Goal: Task Accomplishment & Management: Use online tool/utility

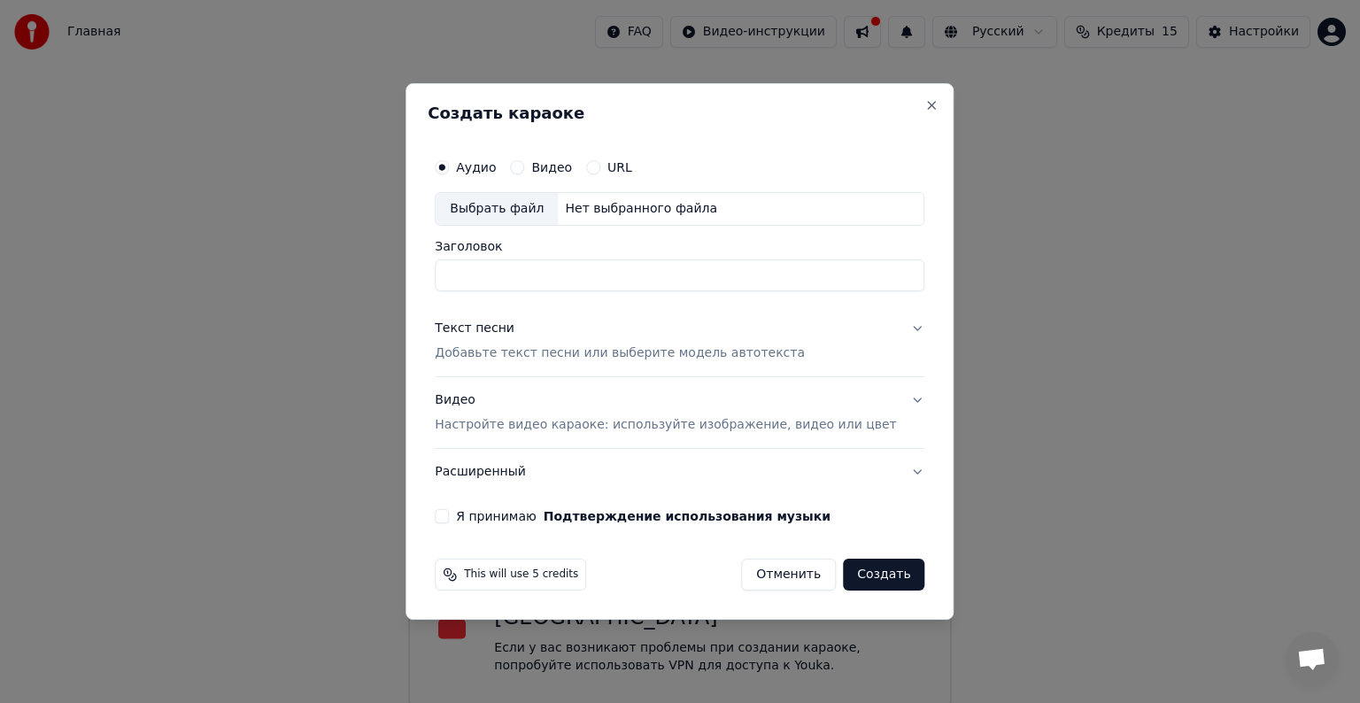
click at [537, 209] on div "Выбрать файл" at bounding box center [497, 209] width 122 height 32
drag, startPoint x: 676, startPoint y: 275, endPoint x: 467, endPoint y: 280, distance: 209.9
click at [467, 280] on input "**********" at bounding box center [680, 275] width 490 height 32
type input "**********"
click at [823, 343] on button "Текст песни Добавьте текст песни или выберите модель автотекста" at bounding box center [680, 340] width 490 height 71
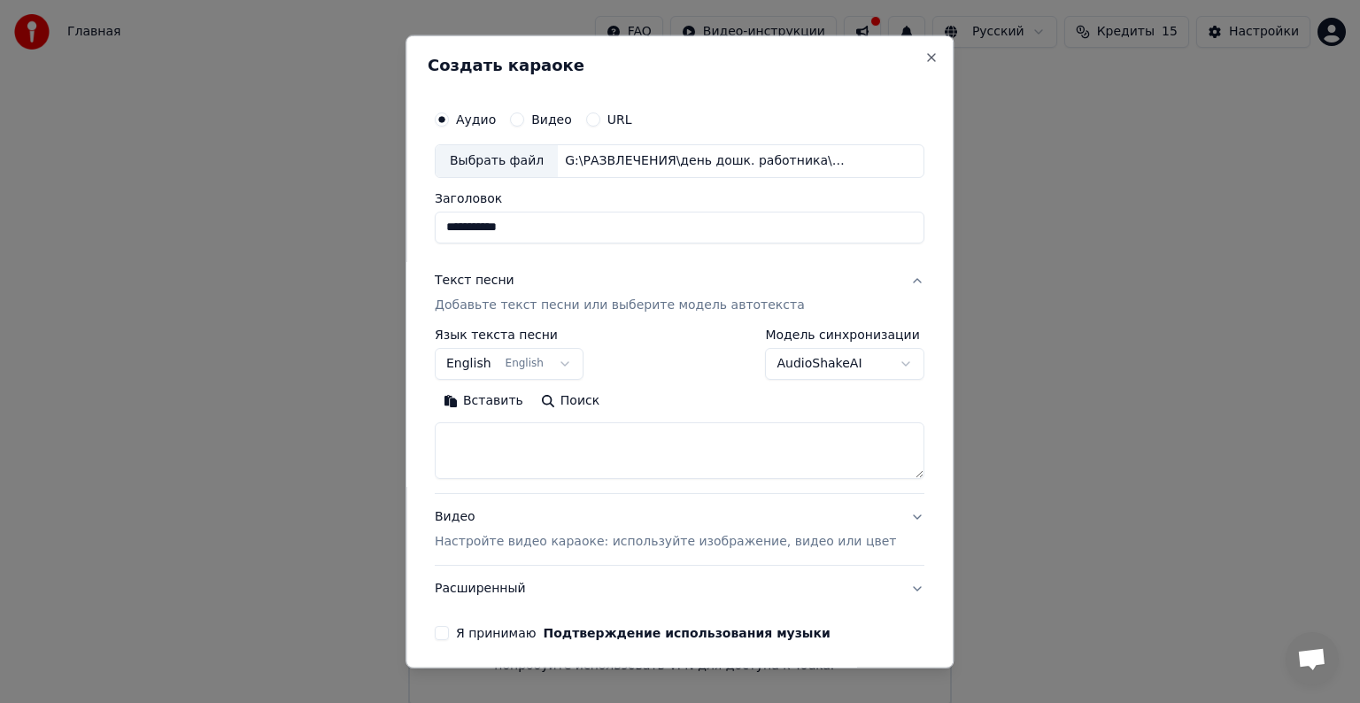
click at [623, 440] on textarea at bounding box center [680, 450] width 490 height 57
click at [572, 359] on button "English English" at bounding box center [509, 364] width 149 height 32
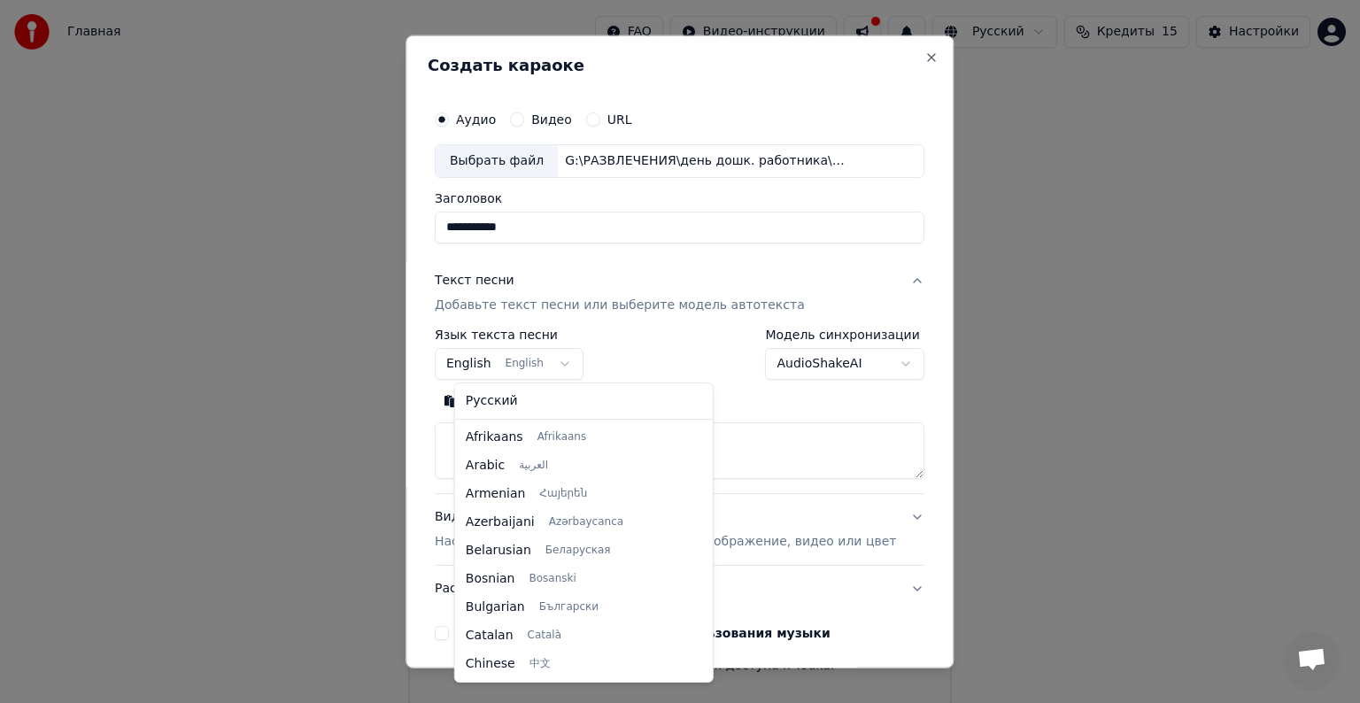
scroll to position [142, 0]
select select "**"
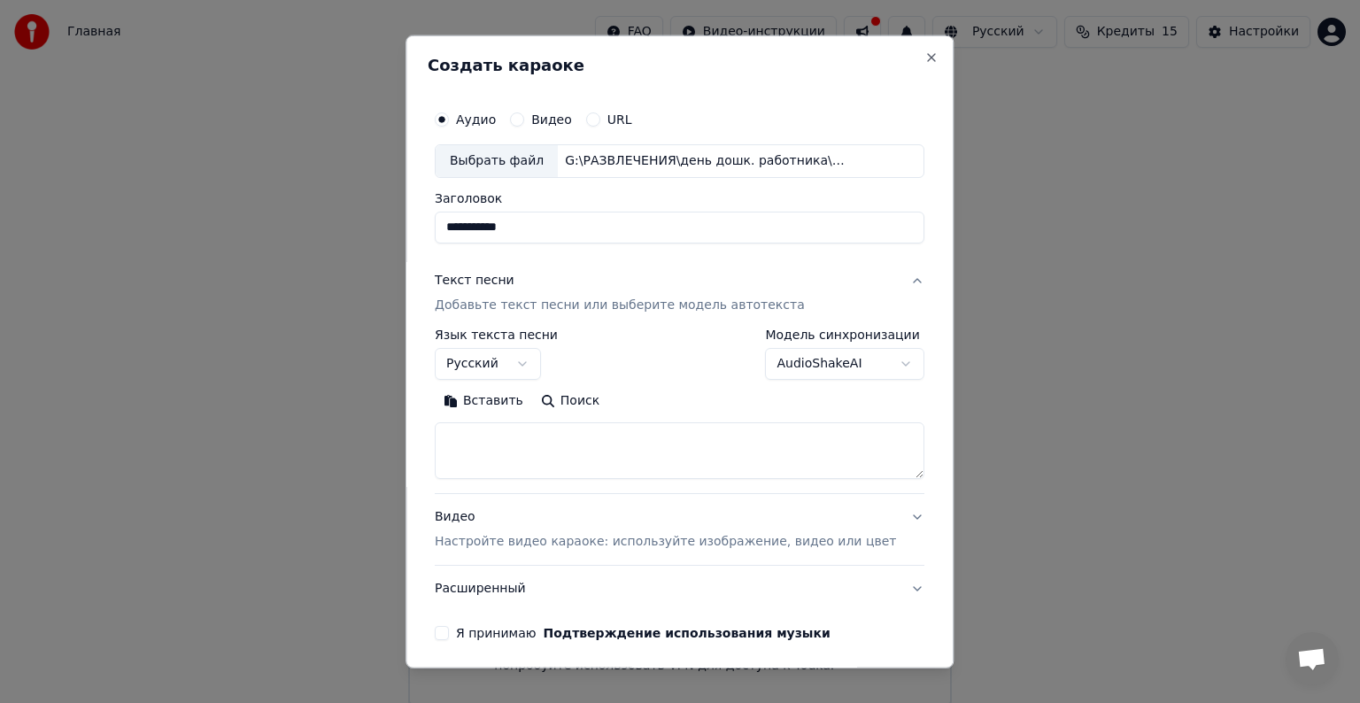
click at [621, 452] on textarea at bounding box center [680, 450] width 490 height 57
click at [497, 398] on button "Вставить" at bounding box center [483, 401] width 97 height 28
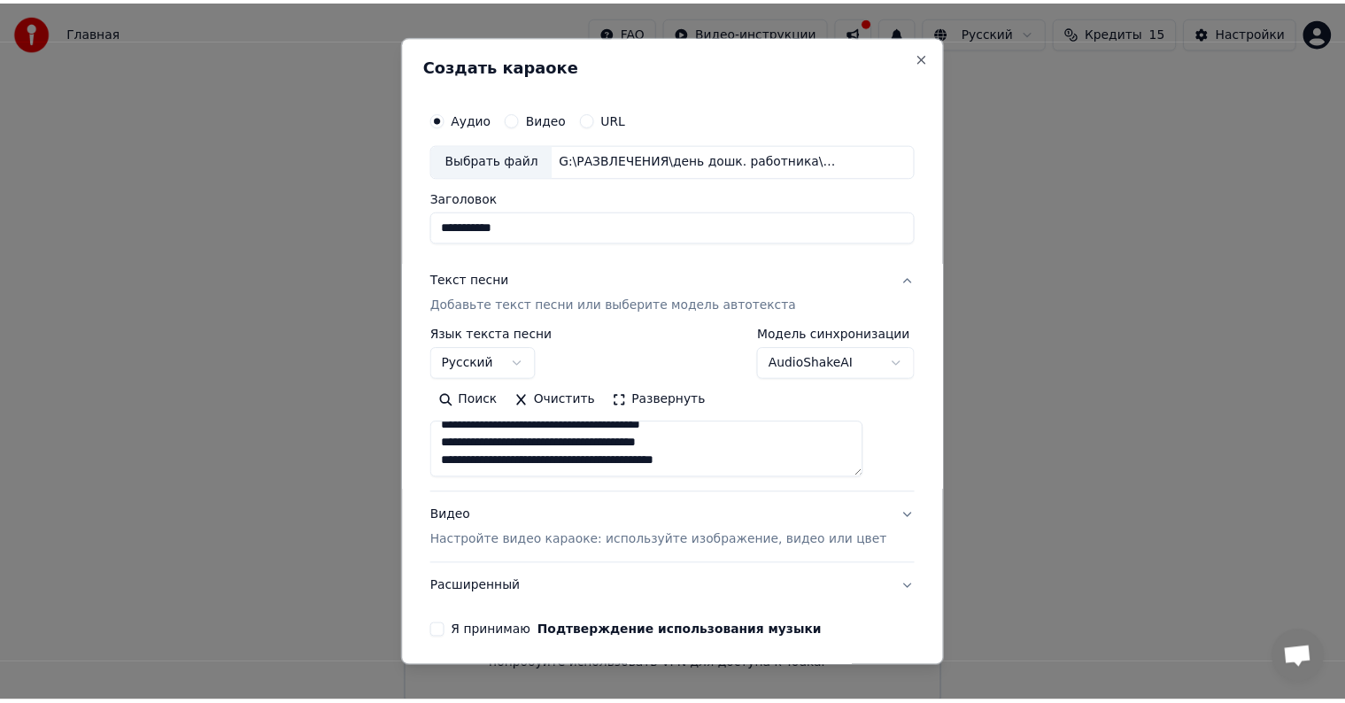
scroll to position [507, 0]
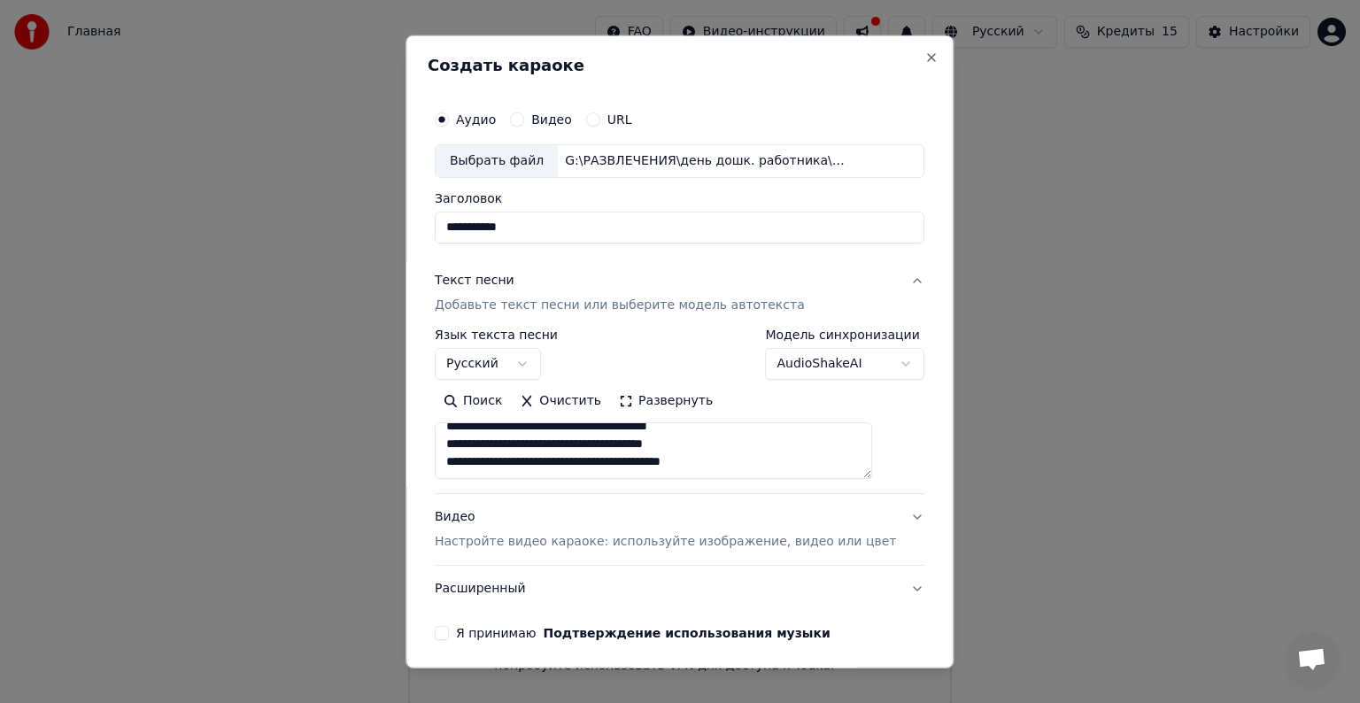
click at [579, 536] on p "Настройте видео караоке: используйте изображение, видео или цвет" at bounding box center [665, 542] width 461 height 18
type textarea "**********"
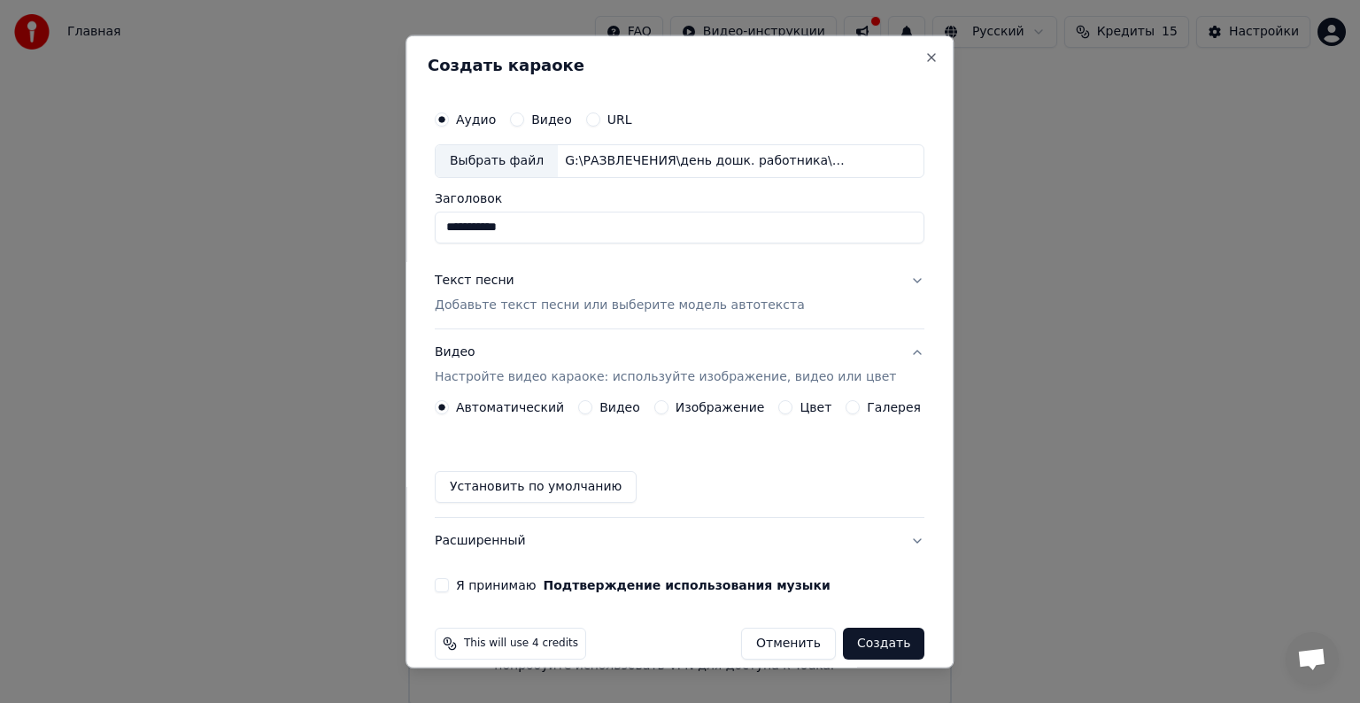
click at [449, 585] on button "Я принимаю Подтверждение использования музыки" at bounding box center [442, 585] width 14 height 14
click at [868, 643] on button "Создать" at bounding box center [883, 644] width 81 height 32
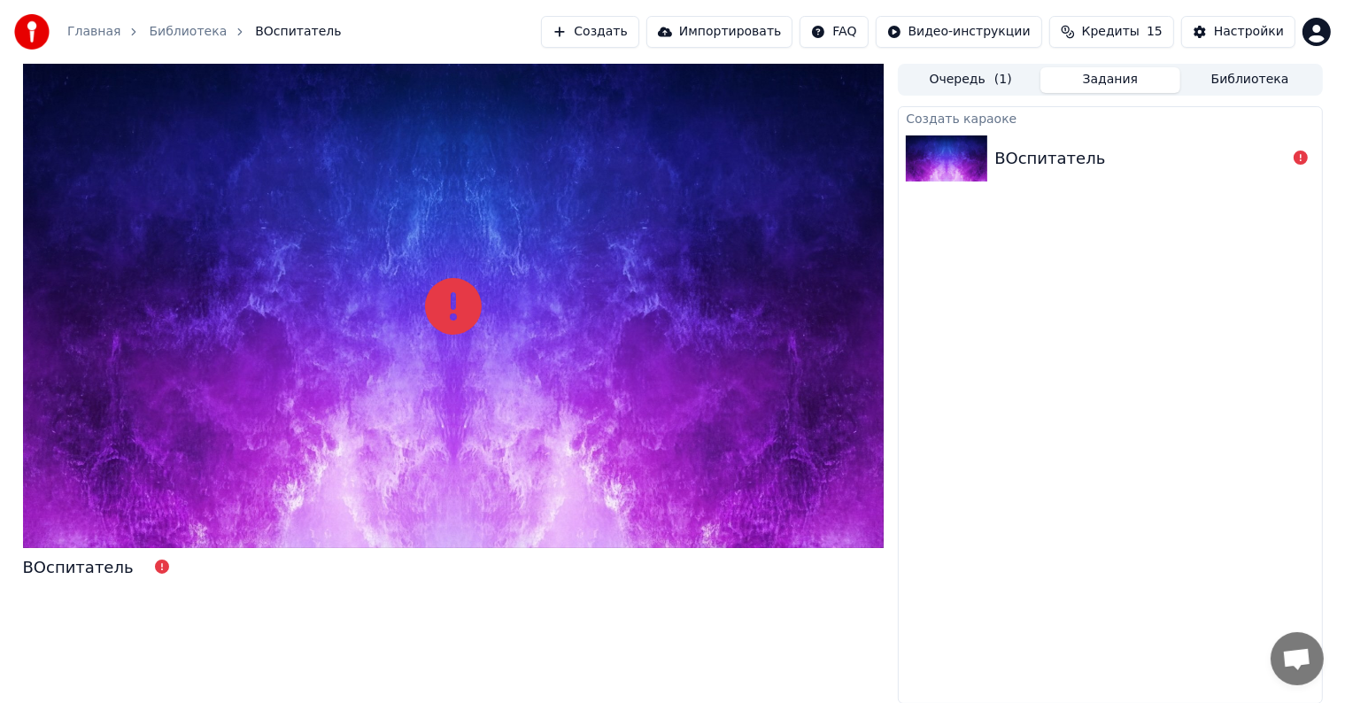
click at [340, 339] on div at bounding box center [453, 306] width 861 height 484
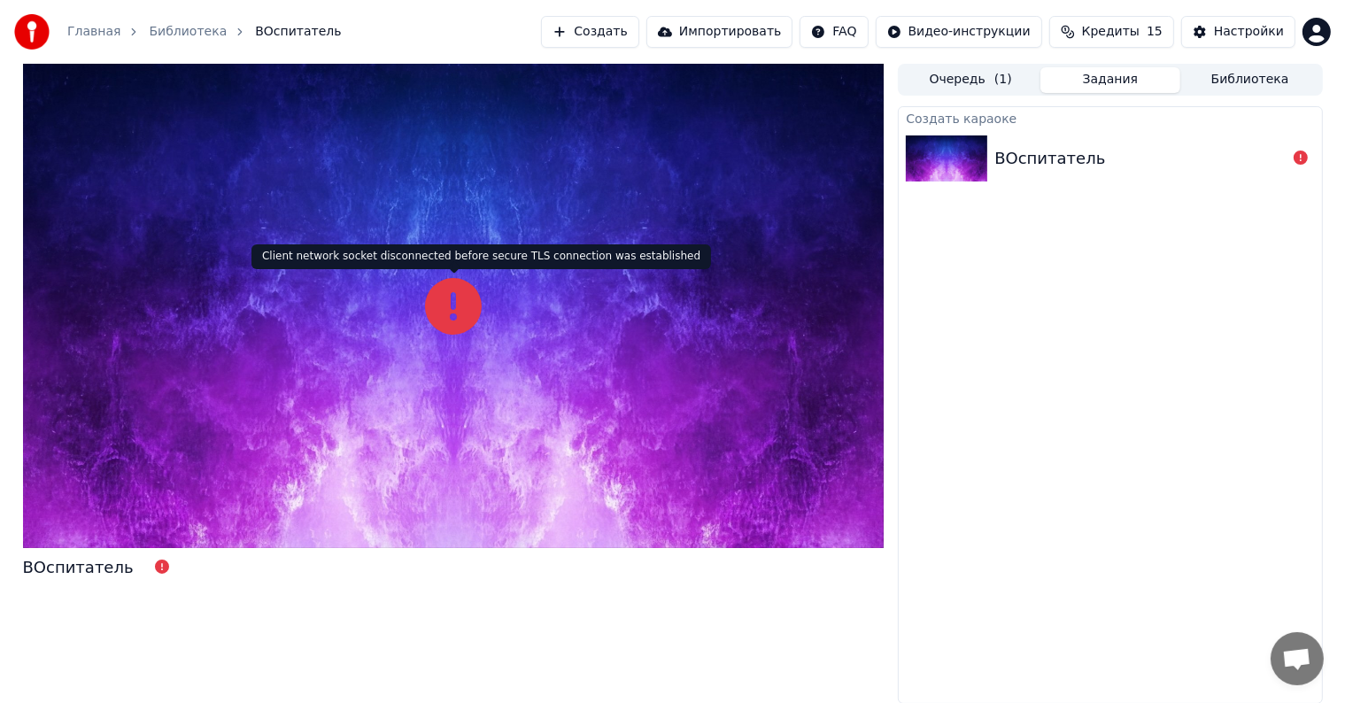
click at [455, 302] on icon at bounding box center [453, 306] width 57 height 57
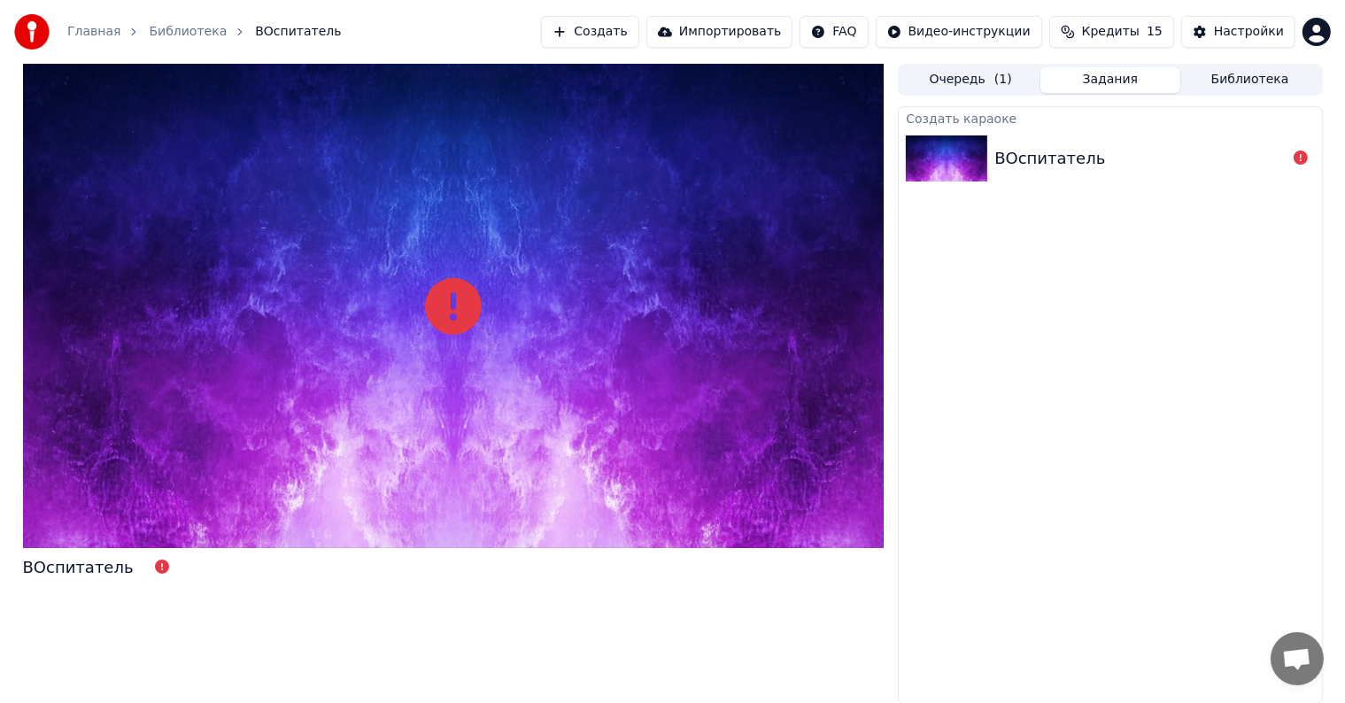
click at [455, 302] on icon at bounding box center [453, 306] width 57 height 57
click at [81, 568] on div "ВОспитатель" at bounding box center [78, 567] width 111 height 25
click at [1081, 158] on div "ВОспитатель" at bounding box center [1049, 158] width 111 height 25
click at [1073, 158] on div "ВОспитатель" at bounding box center [1049, 158] width 111 height 25
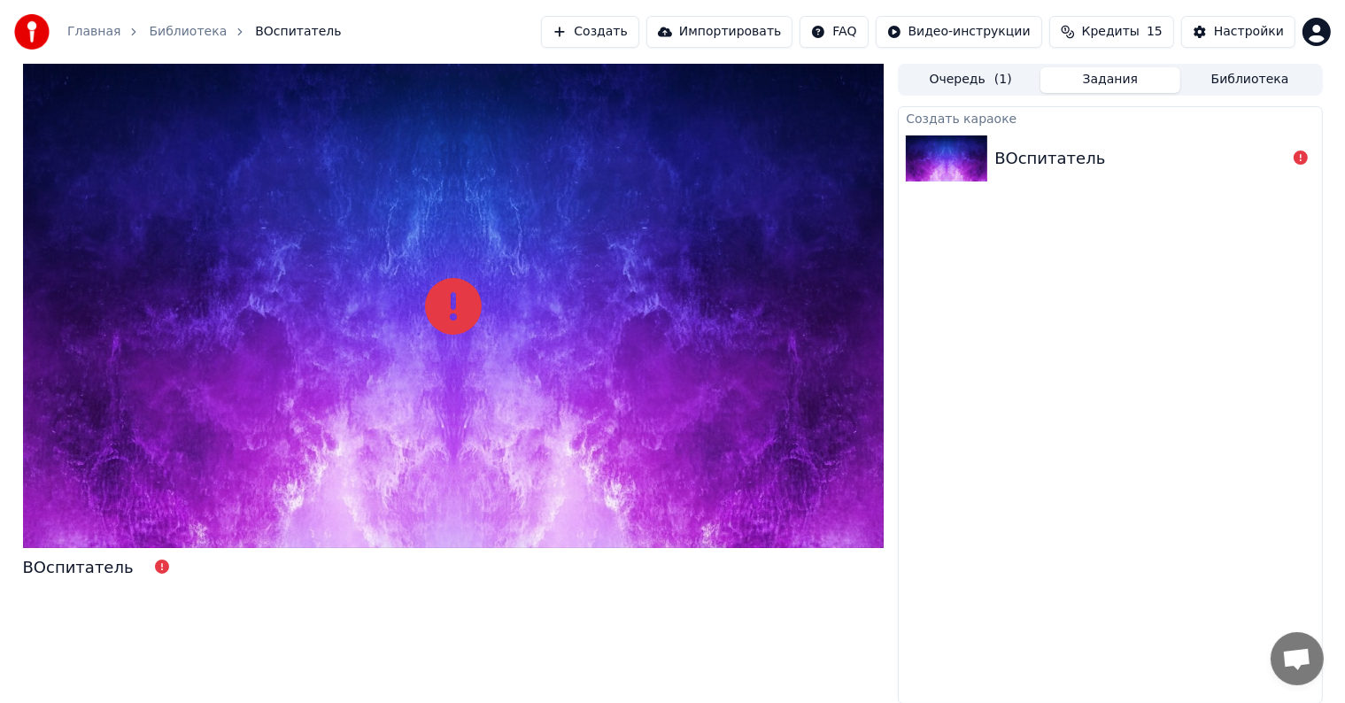
click at [468, 364] on div at bounding box center [453, 306] width 861 height 484
drag, startPoint x: 467, startPoint y: 365, endPoint x: 327, endPoint y: 329, distance: 144.3
click at [465, 365] on div at bounding box center [453, 306] width 861 height 484
click at [252, 186] on div at bounding box center [453, 306] width 861 height 484
click at [33, 71] on div at bounding box center [453, 306] width 861 height 484
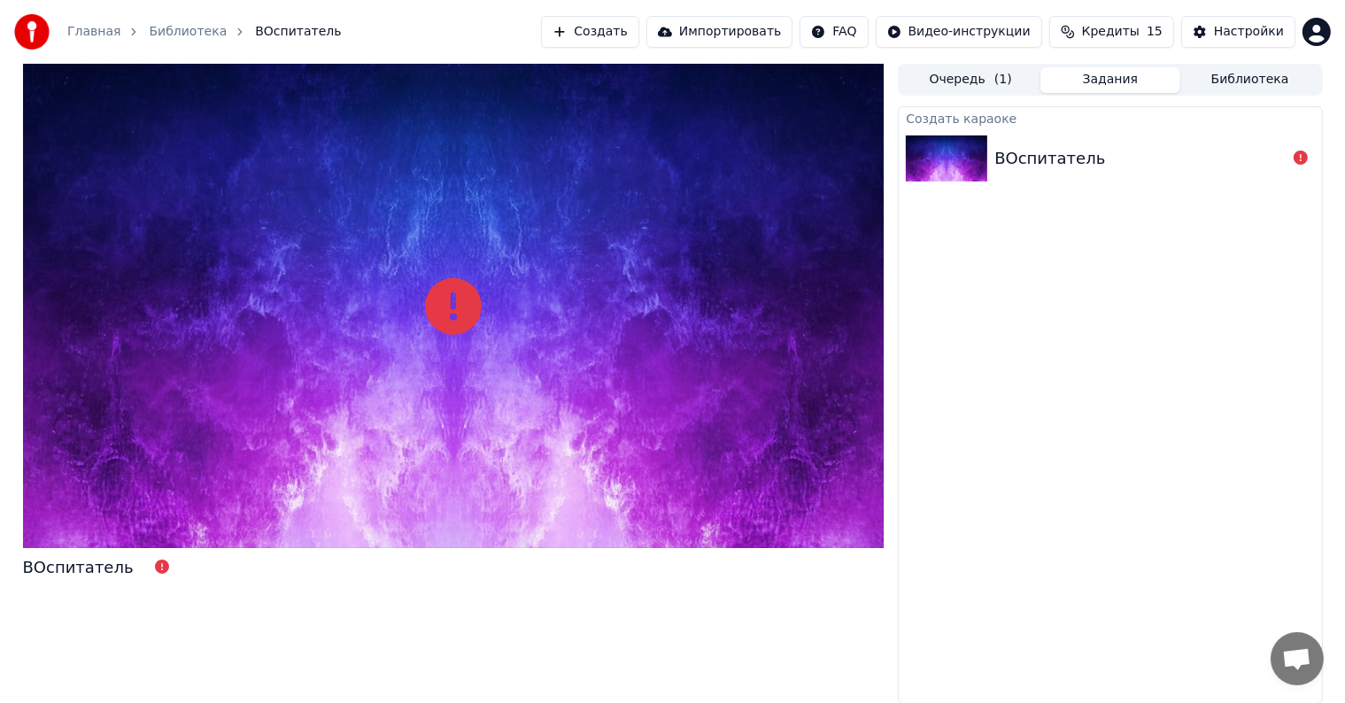
click at [37, 80] on div at bounding box center [453, 306] width 861 height 484
click at [195, 30] on link "Библиотека" at bounding box center [188, 32] width 78 height 18
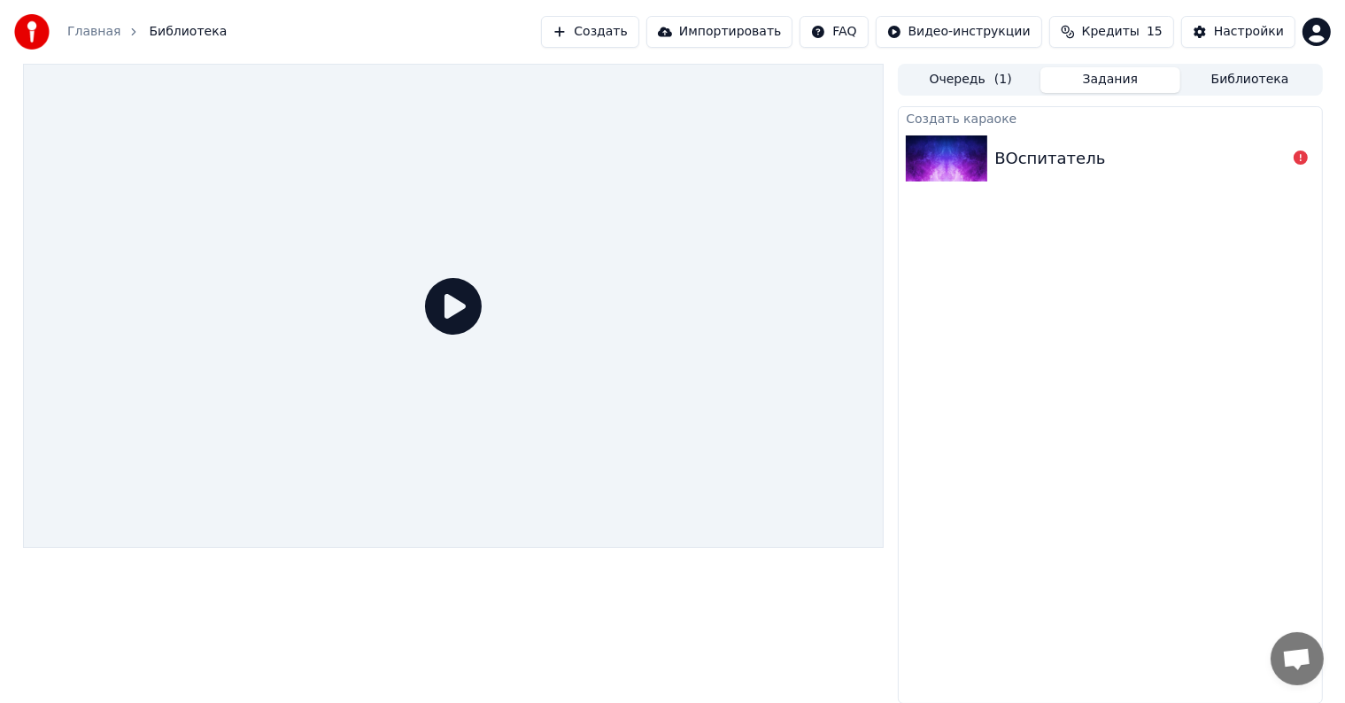
click at [74, 35] on link "Главная" at bounding box center [93, 32] width 53 height 18
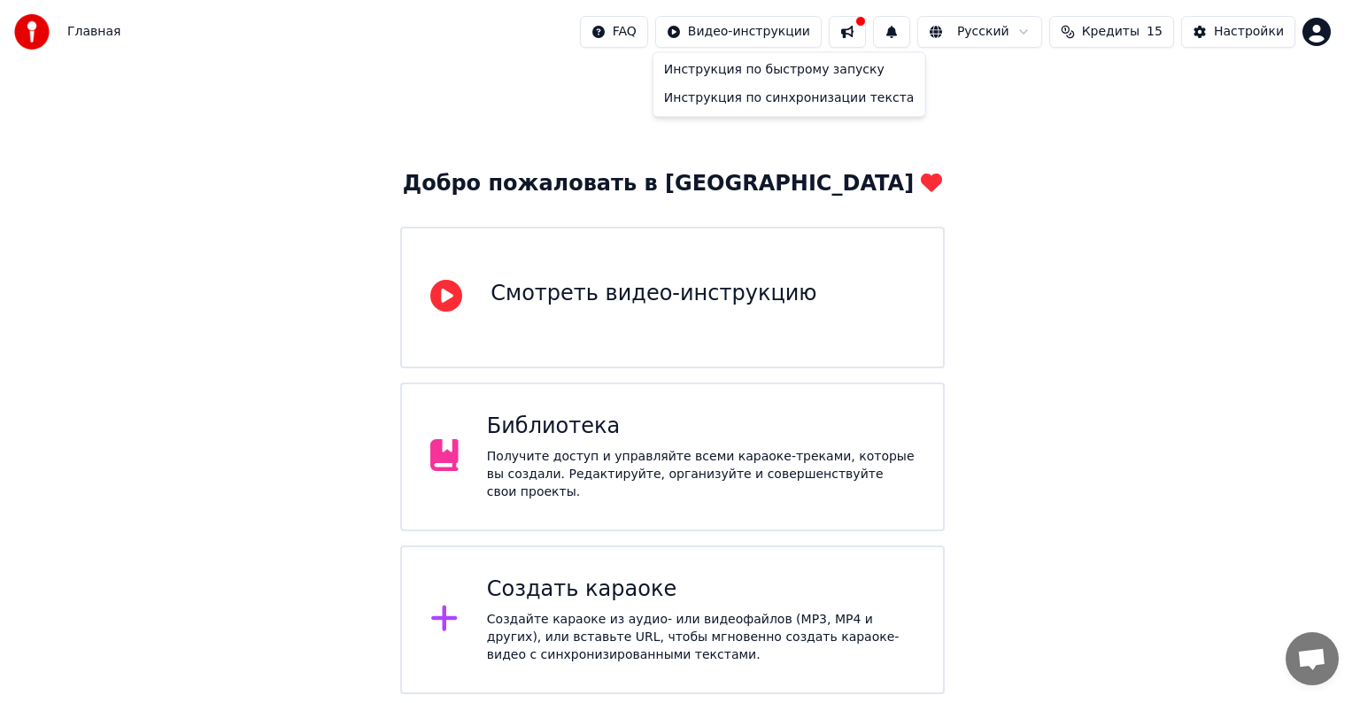
click at [748, 28] on html "Главная FAQ Видео-инструкции Русский Кредиты 15 Настройки Добро пожаловать в Yo…" at bounding box center [680, 434] width 1360 height 868
click at [728, 71] on div "Инструкция по быстрому запуску" at bounding box center [789, 70] width 265 height 28
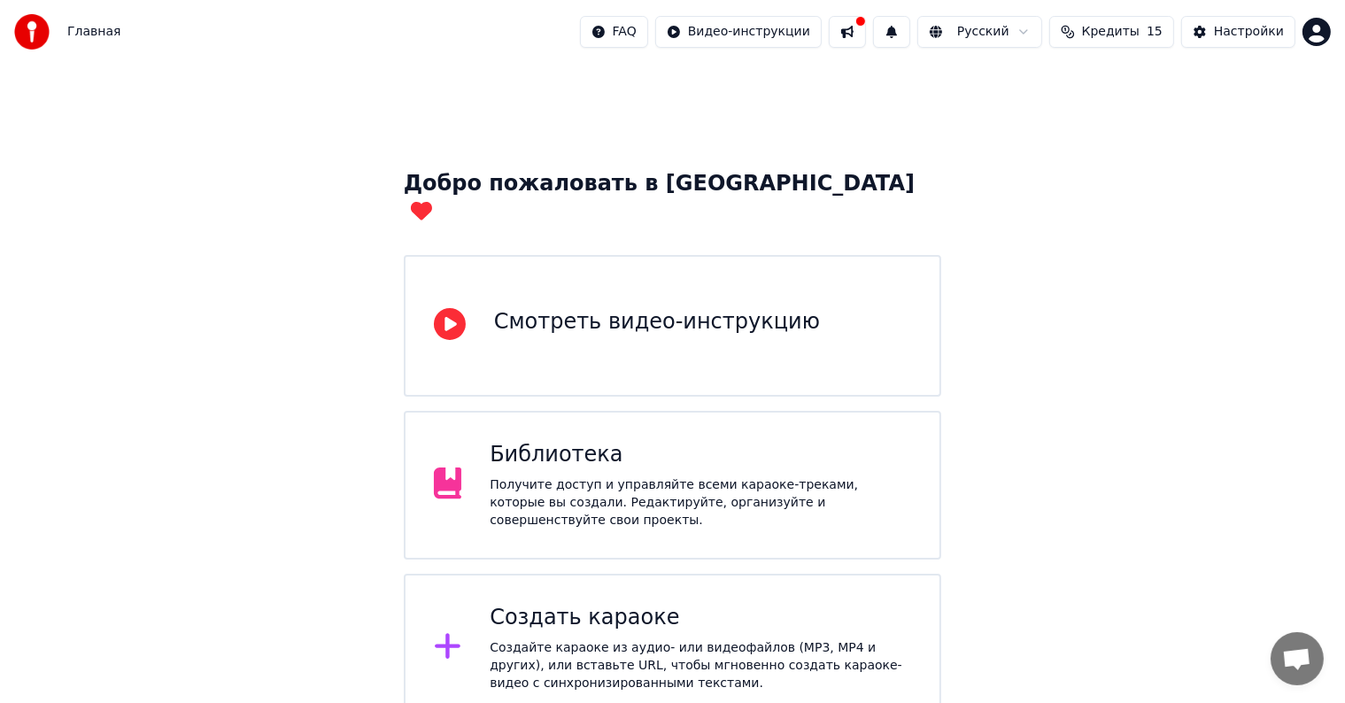
click at [607, 308] on div "Смотреть видео-инструкцию" at bounding box center [657, 322] width 326 height 28
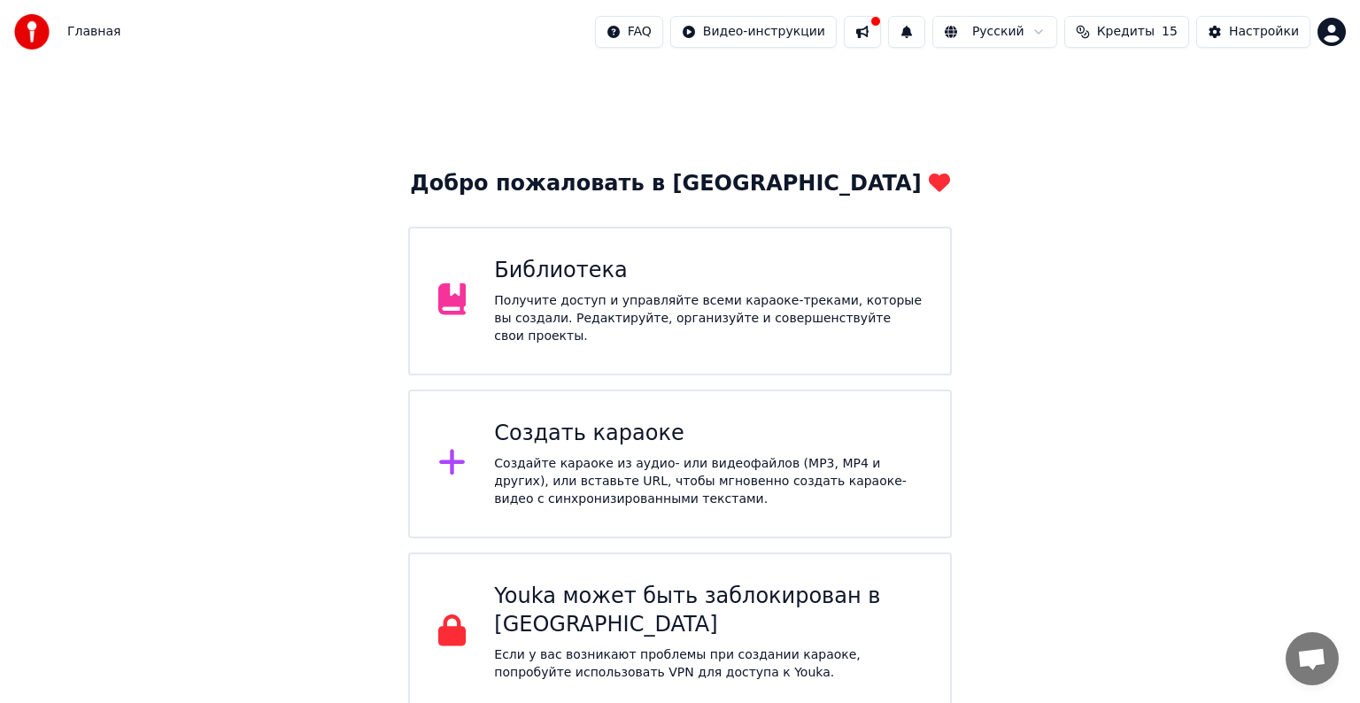
click at [543, 280] on div "Библиотека" at bounding box center [708, 271] width 428 height 28
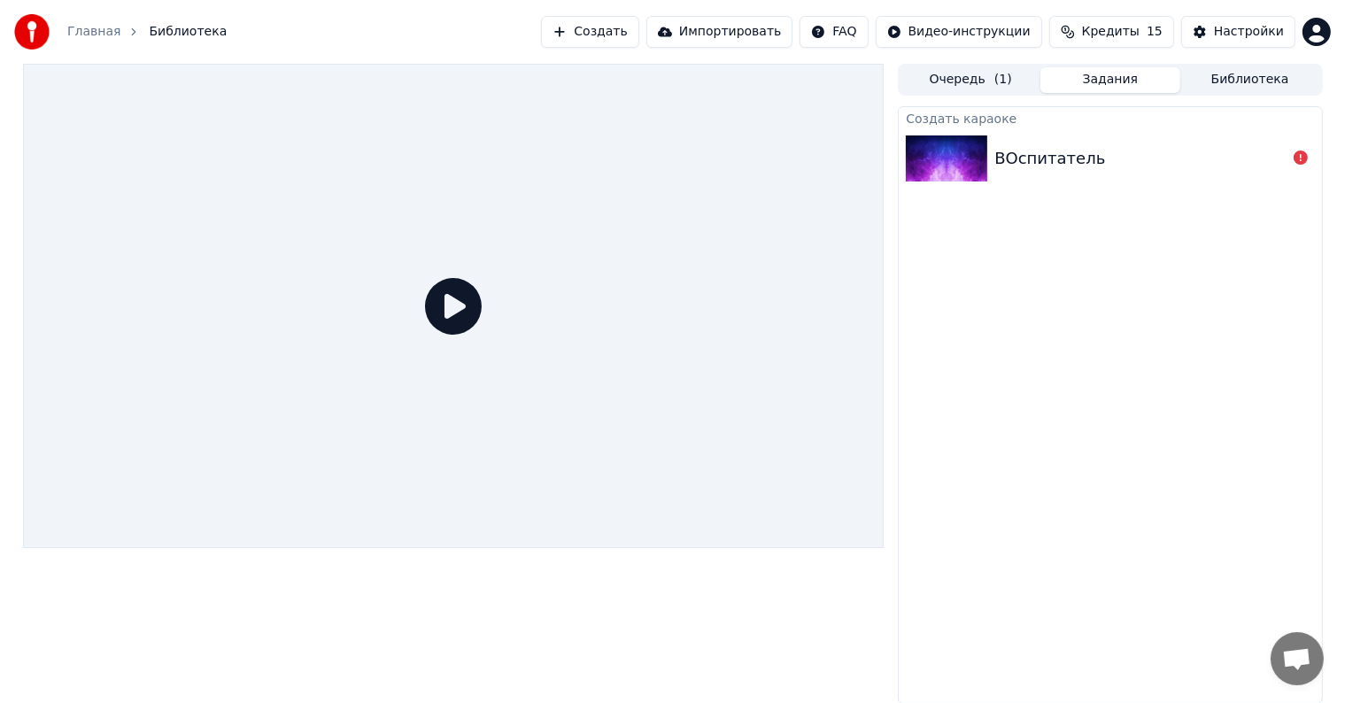
click at [453, 305] on icon at bounding box center [453, 306] width 57 height 57
click at [452, 313] on icon at bounding box center [453, 306] width 57 height 57
click at [457, 305] on icon at bounding box center [453, 306] width 57 height 57
click at [451, 311] on icon at bounding box center [453, 306] width 57 height 57
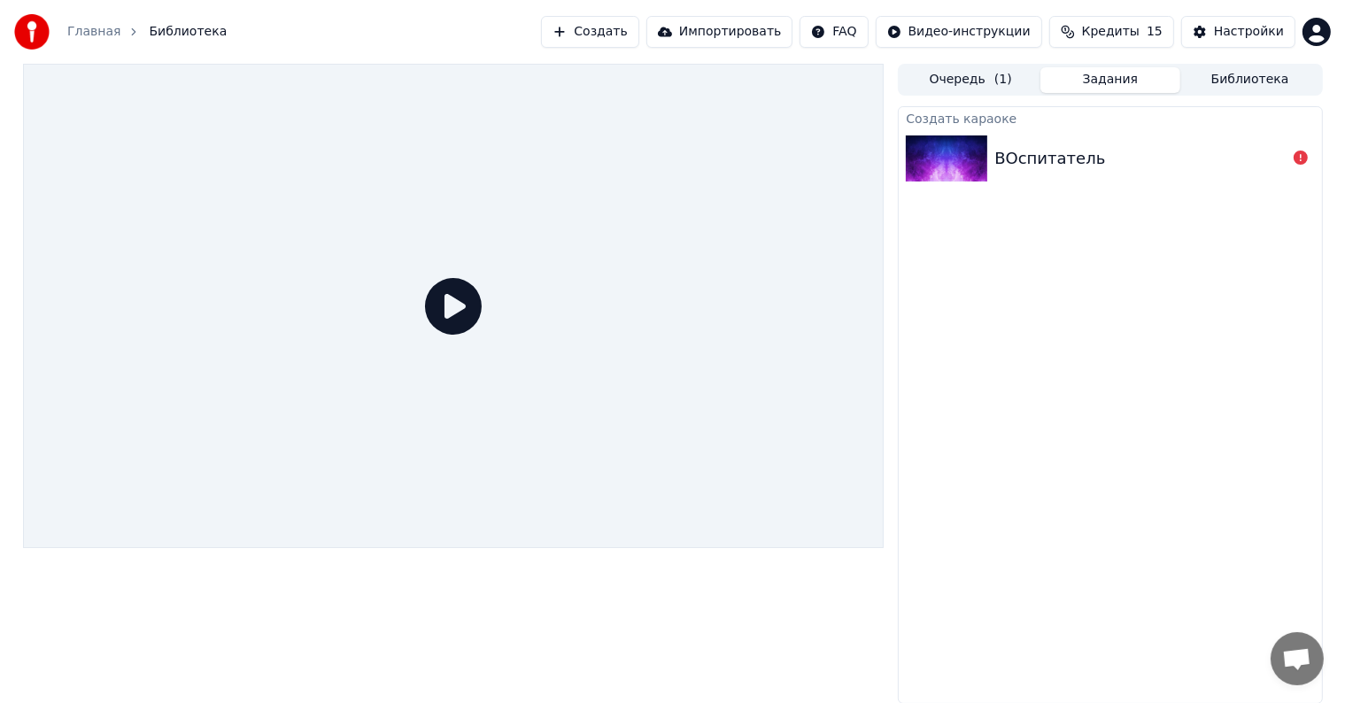
click at [448, 297] on icon at bounding box center [453, 306] width 57 height 57
click at [1016, 160] on div "ВОспитатель" at bounding box center [1049, 158] width 111 height 25
click at [447, 305] on icon at bounding box center [453, 306] width 57 height 57
click at [450, 305] on icon at bounding box center [453, 306] width 57 height 57
click at [453, 311] on icon at bounding box center [453, 306] width 57 height 57
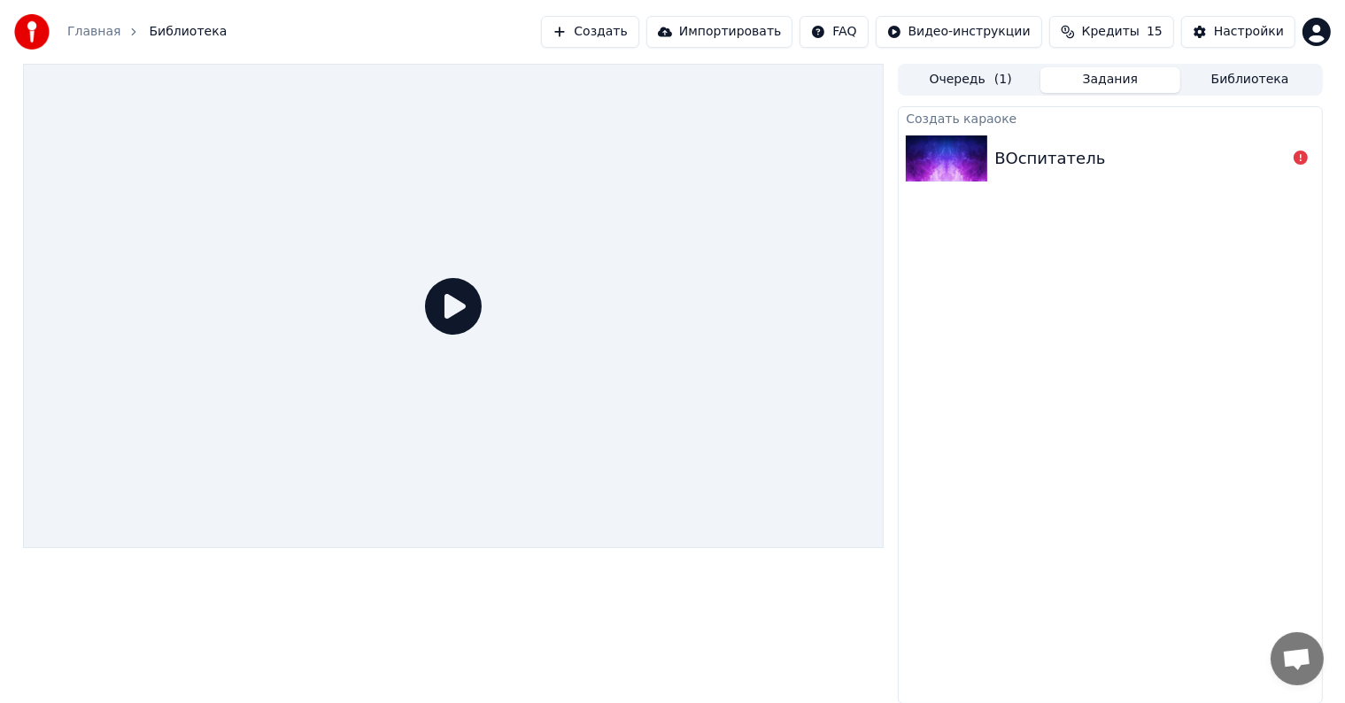
click at [443, 312] on icon at bounding box center [453, 306] width 57 height 57
click at [446, 303] on icon at bounding box center [453, 306] width 57 height 57
click at [461, 309] on icon at bounding box center [453, 306] width 57 height 57
click at [457, 299] on icon at bounding box center [453, 306] width 57 height 57
click at [467, 310] on icon at bounding box center [453, 306] width 57 height 57
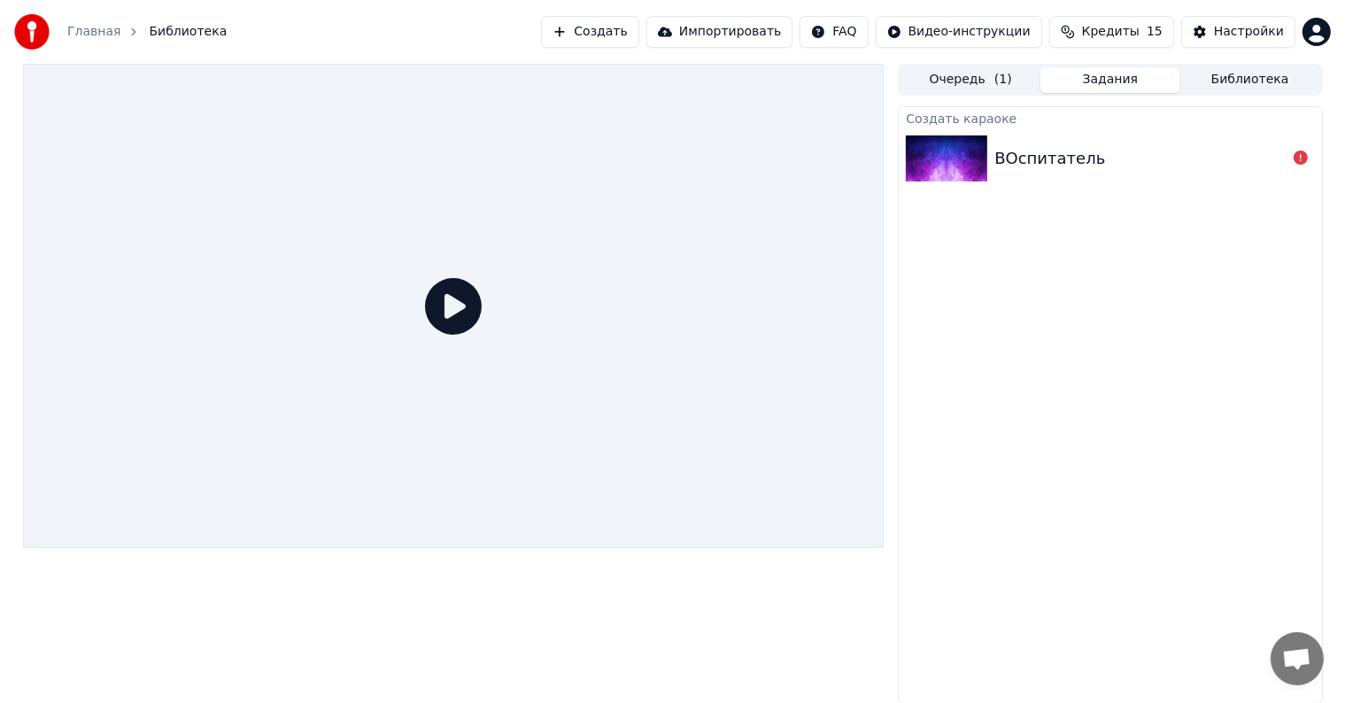
click at [464, 309] on icon at bounding box center [453, 306] width 57 height 57
click at [601, 305] on div at bounding box center [453, 306] width 861 height 484
click at [582, 305] on div at bounding box center [453, 306] width 861 height 484
click at [446, 314] on icon at bounding box center [453, 306] width 57 height 57
click at [1236, 23] on div "Настройки" at bounding box center [1249, 32] width 70 height 18
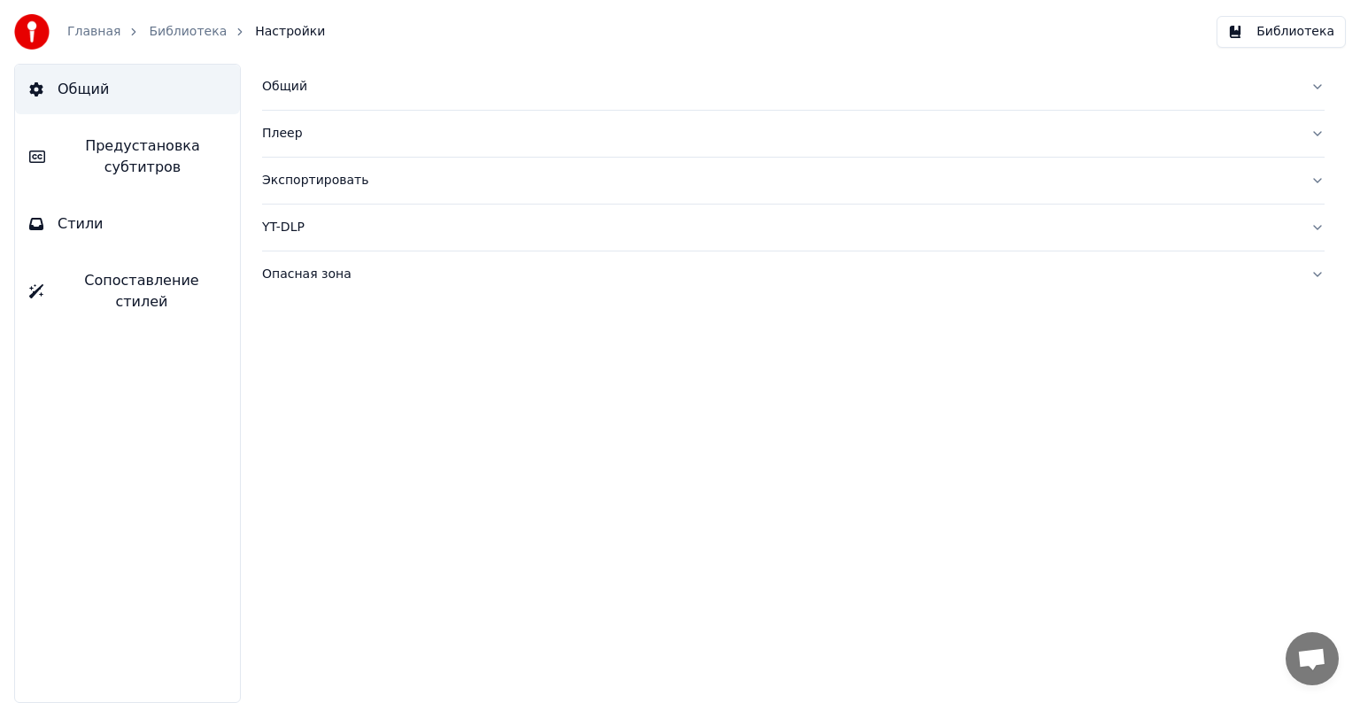
click at [154, 28] on link "Библиотека" at bounding box center [188, 32] width 78 height 18
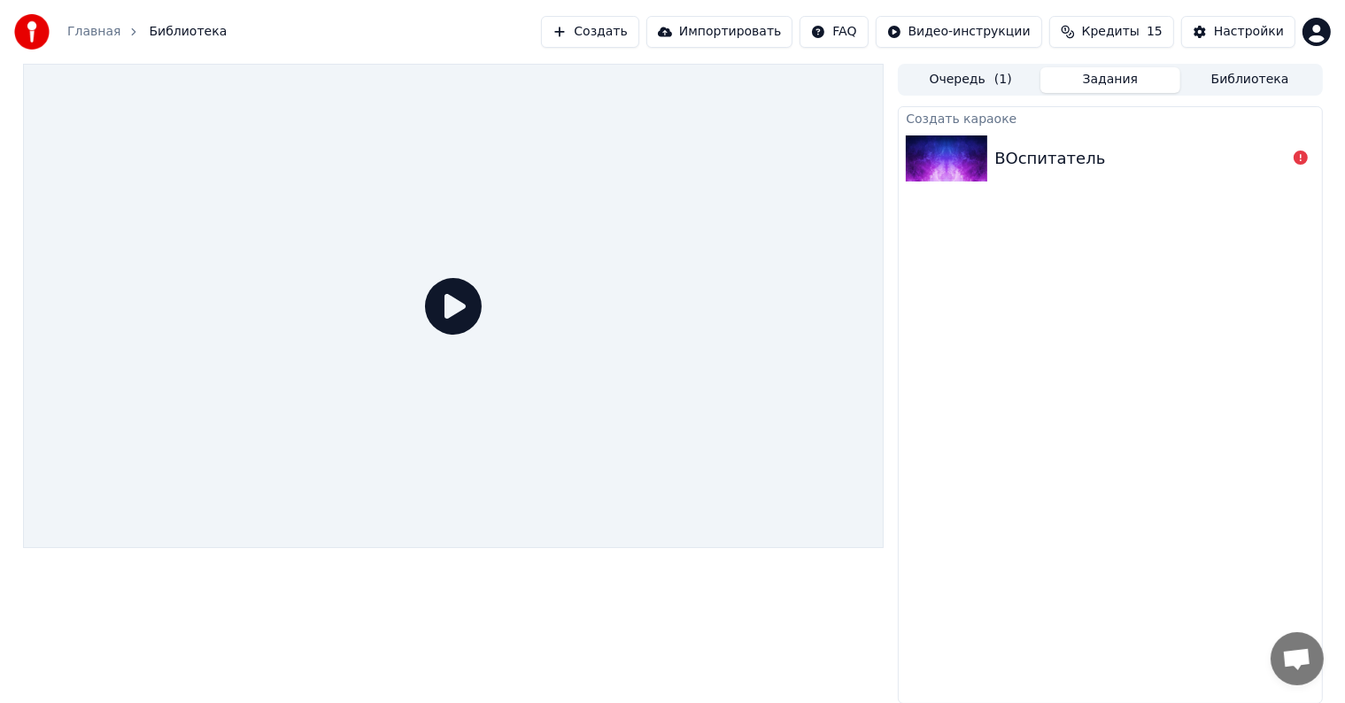
click at [83, 35] on link "Главная" at bounding box center [93, 32] width 53 height 18
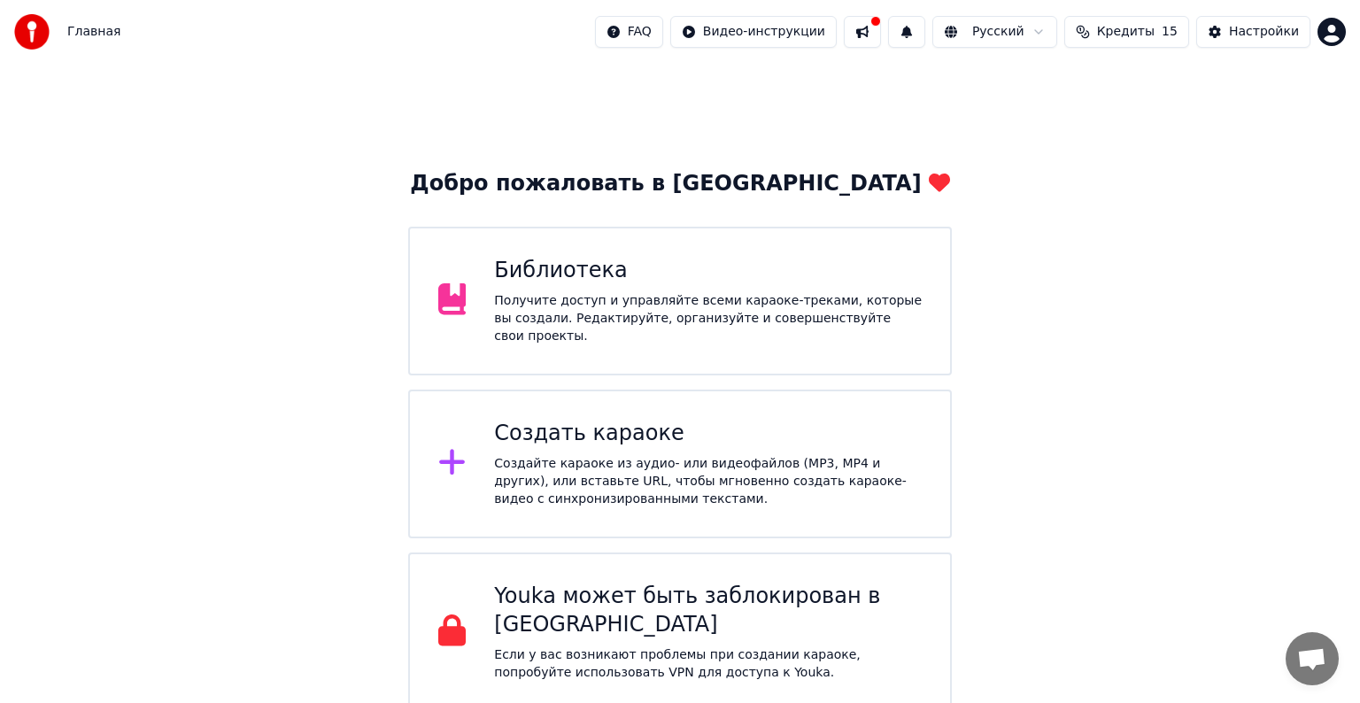
click at [561, 285] on div "Библиотека" at bounding box center [708, 271] width 428 height 28
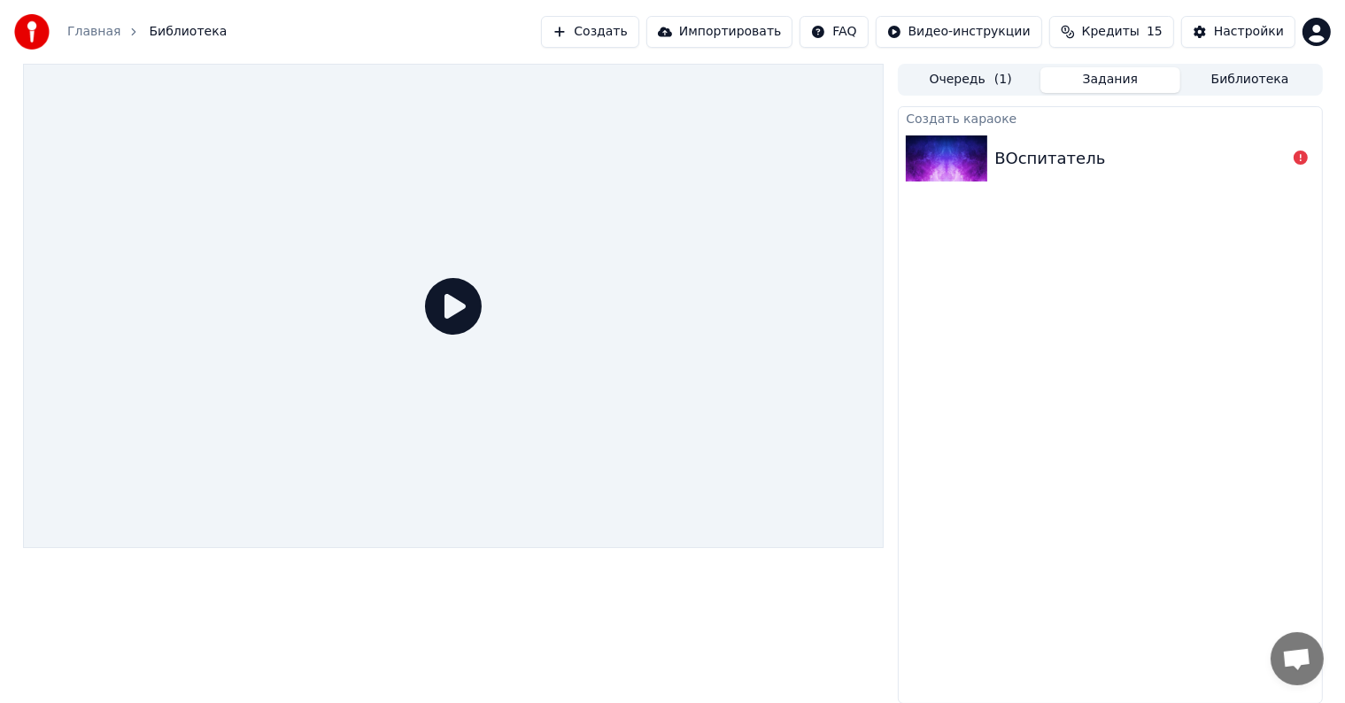
click at [453, 309] on icon at bounding box center [453, 306] width 57 height 57
click at [527, 290] on div at bounding box center [453, 306] width 861 height 484
click at [1036, 152] on div "ВОспитатель" at bounding box center [1049, 158] width 111 height 25
click at [457, 299] on icon at bounding box center [453, 306] width 57 height 57
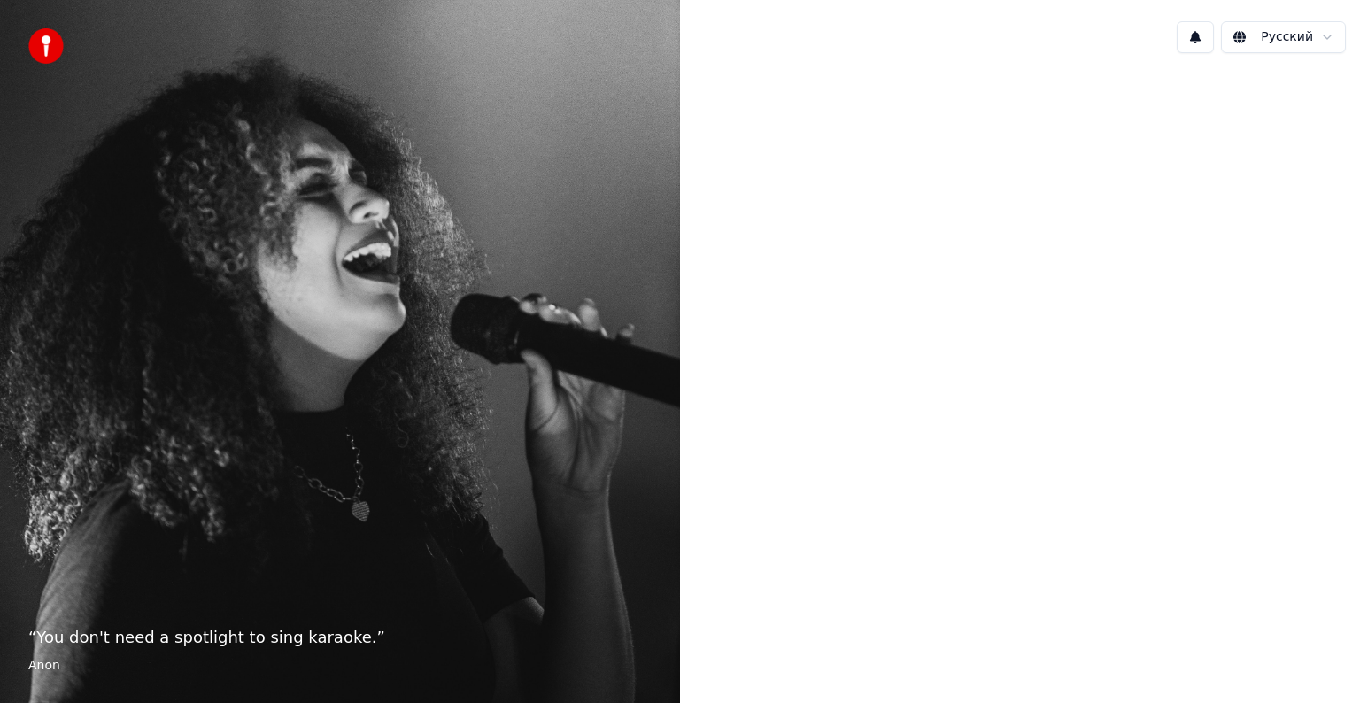
click at [768, 329] on div at bounding box center [1020, 349] width 680 height 565
click at [42, 50] on img at bounding box center [45, 45] width 35 height 35
click at [1293, 38] on html "“ You don't need a spotlight to sing karaoke. ” Anon Русский" at bounding box center [680, 351] width 1360 height 703
click at [1084, 166] on html "“ You don't need a spotlight to sing karaoke. ” Anon Русский" at bounding box center [680, 351] width 1360 height 703
click at [987, 380] on div at bounding box center [1020, 349] width 680 height 565
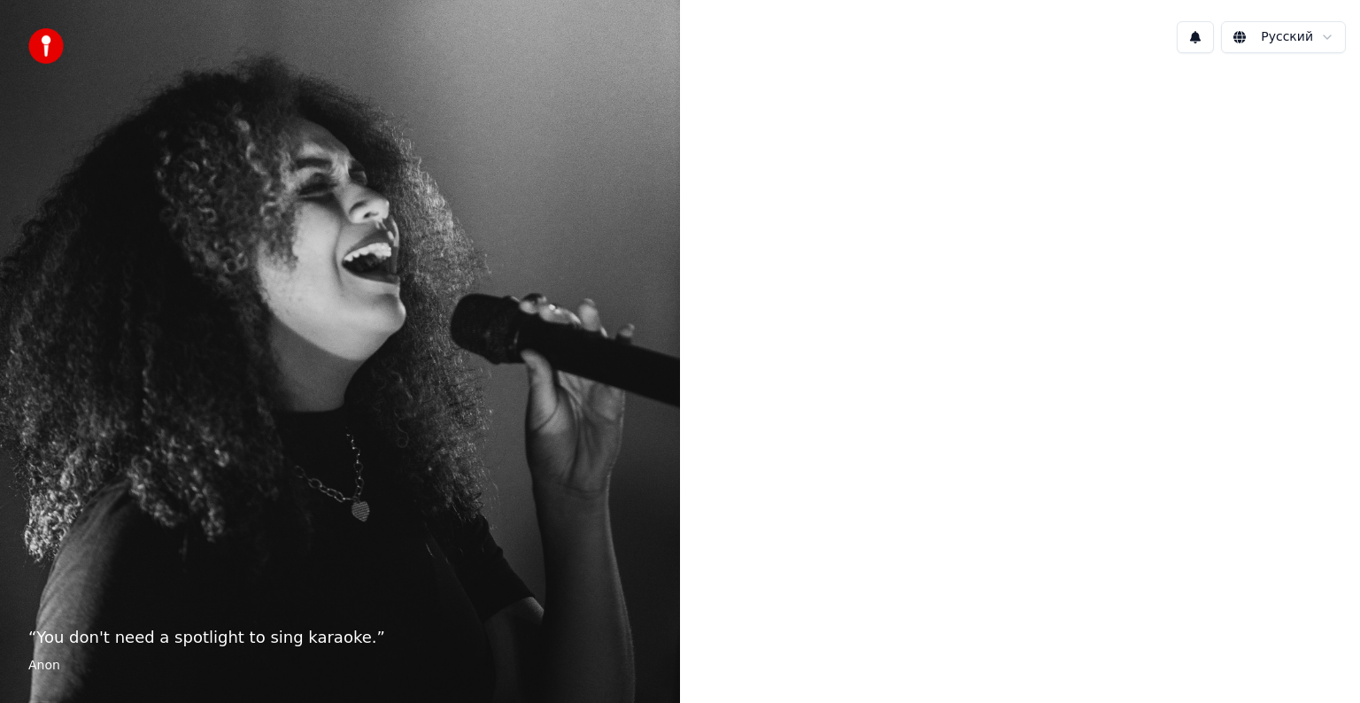
click at [231, 639] on p "“ You don't need a spotlight to sing karaoke. ”" at bounding box center [339, 637] width 623 height 25
click at [46, 42] on img at bounding box center [45, 45] width 35 height 35
click at [78, 436] on div "“ You don't need a spotlight to sing karaoke. ” Anon" at bounding box center [340, 351] width 680 height 703
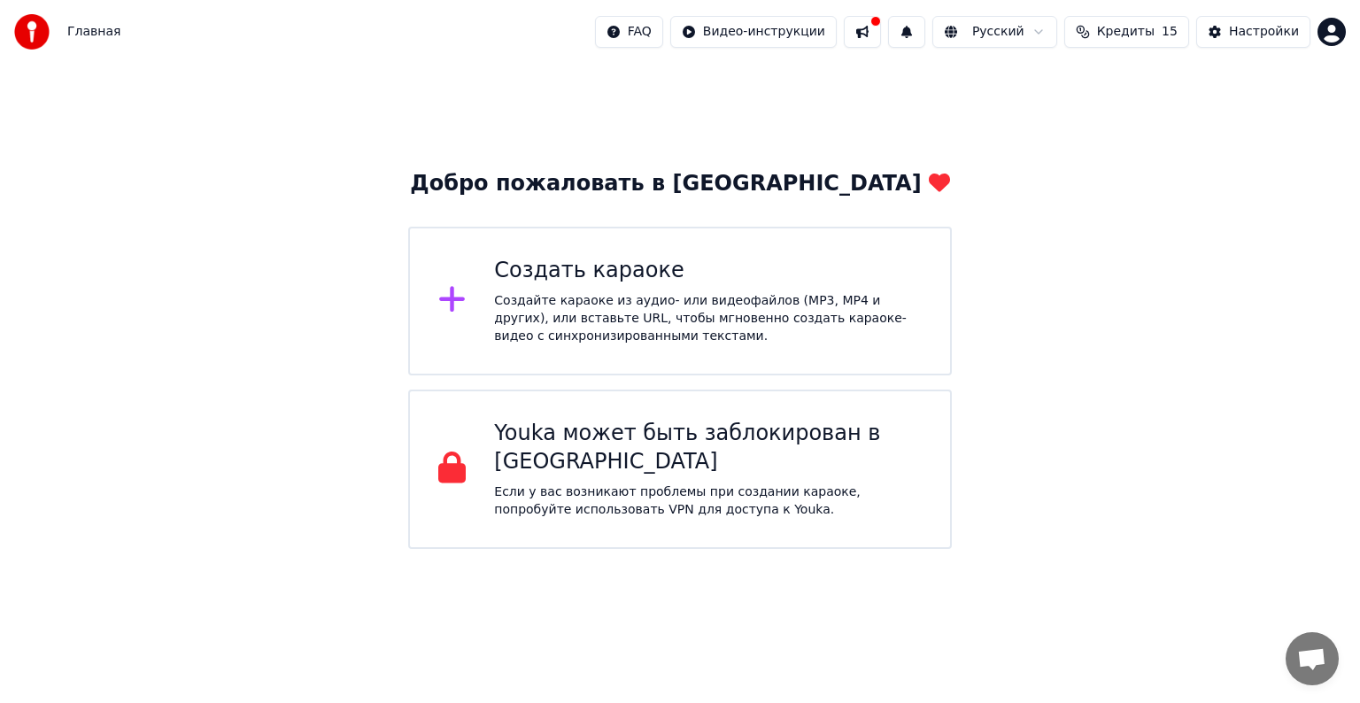
click at [1338, 32] on html "Главная FAQ Видео-инструкции Русский Кредиты 15 Настройки Добро пожаловать в Yo…" at bounding box center [680, 274] width 1360 height 549
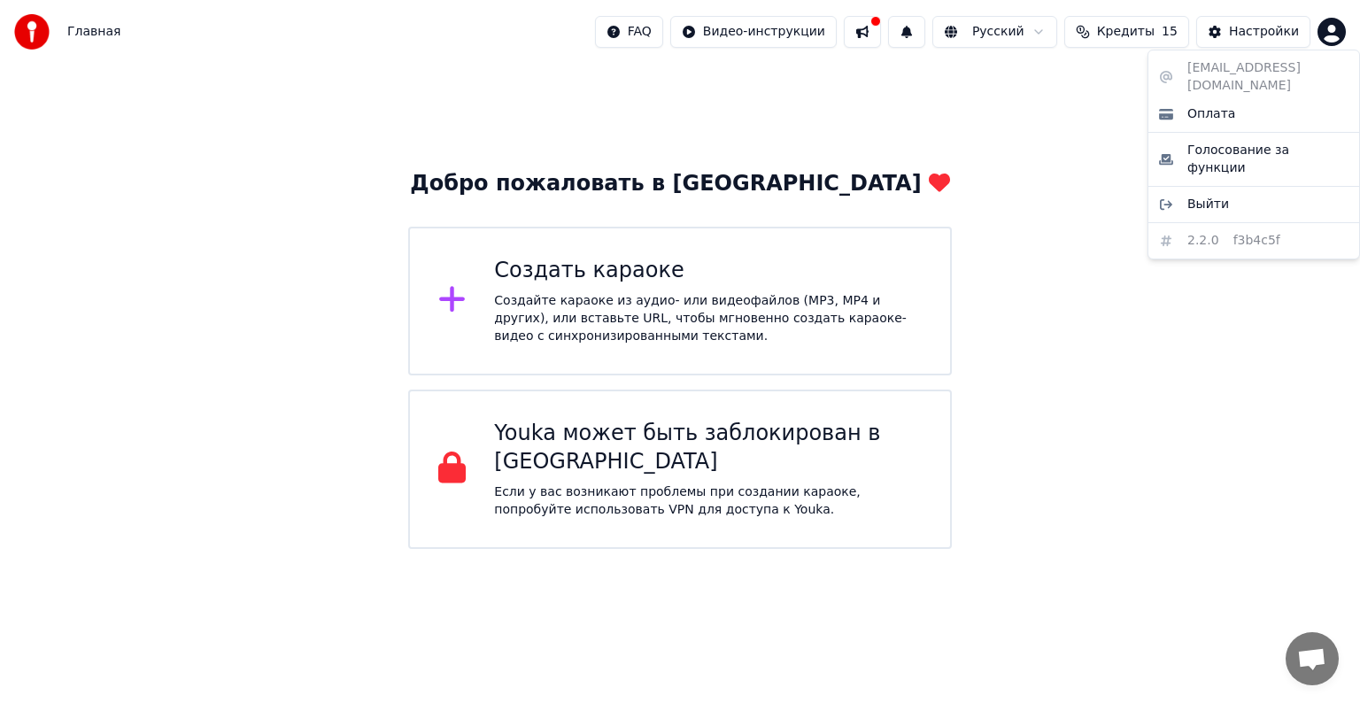
click at [889, 33] on html "Главная FAQ Видео-инструкции Русский Кредиты 15 Настройки Добро пожаловать в Yo…" at bounding box center [680, 274] width 1360 height 549
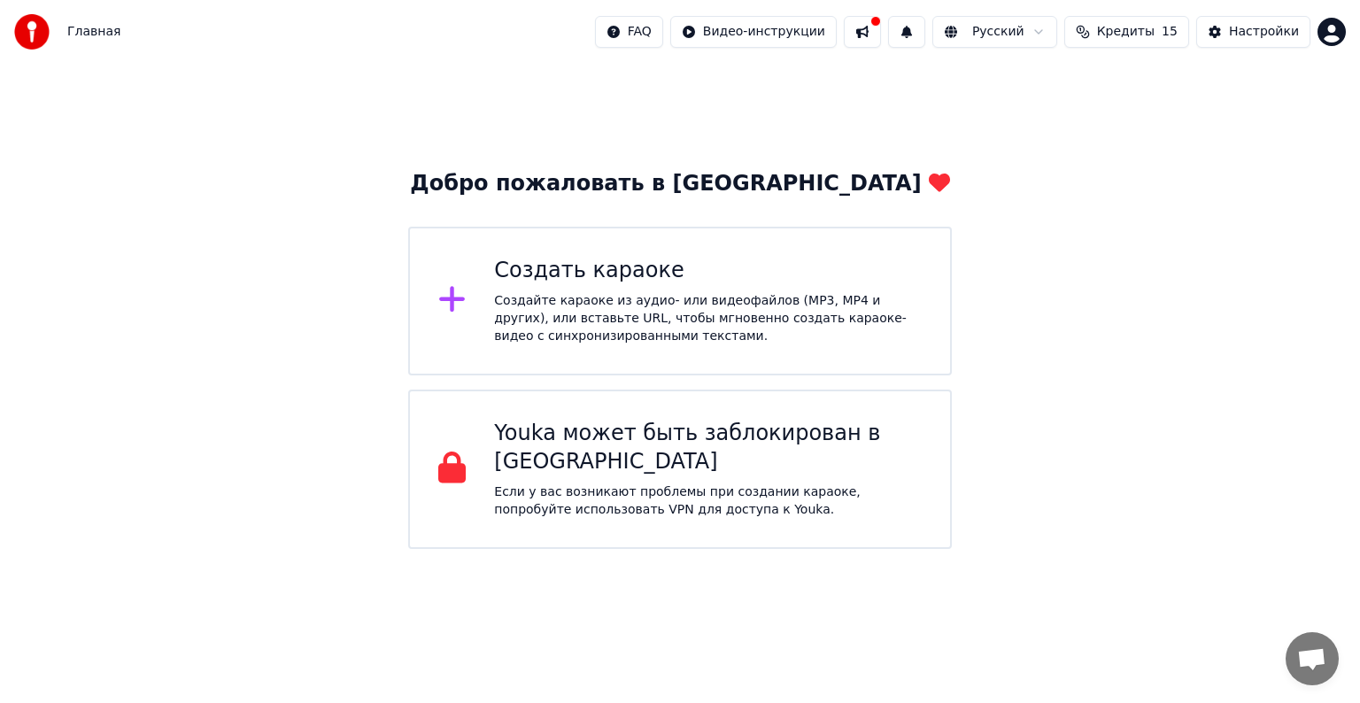
click at [564, 279] on div "Создать караоке" at bounding box center [708, 271] width 428 height 28
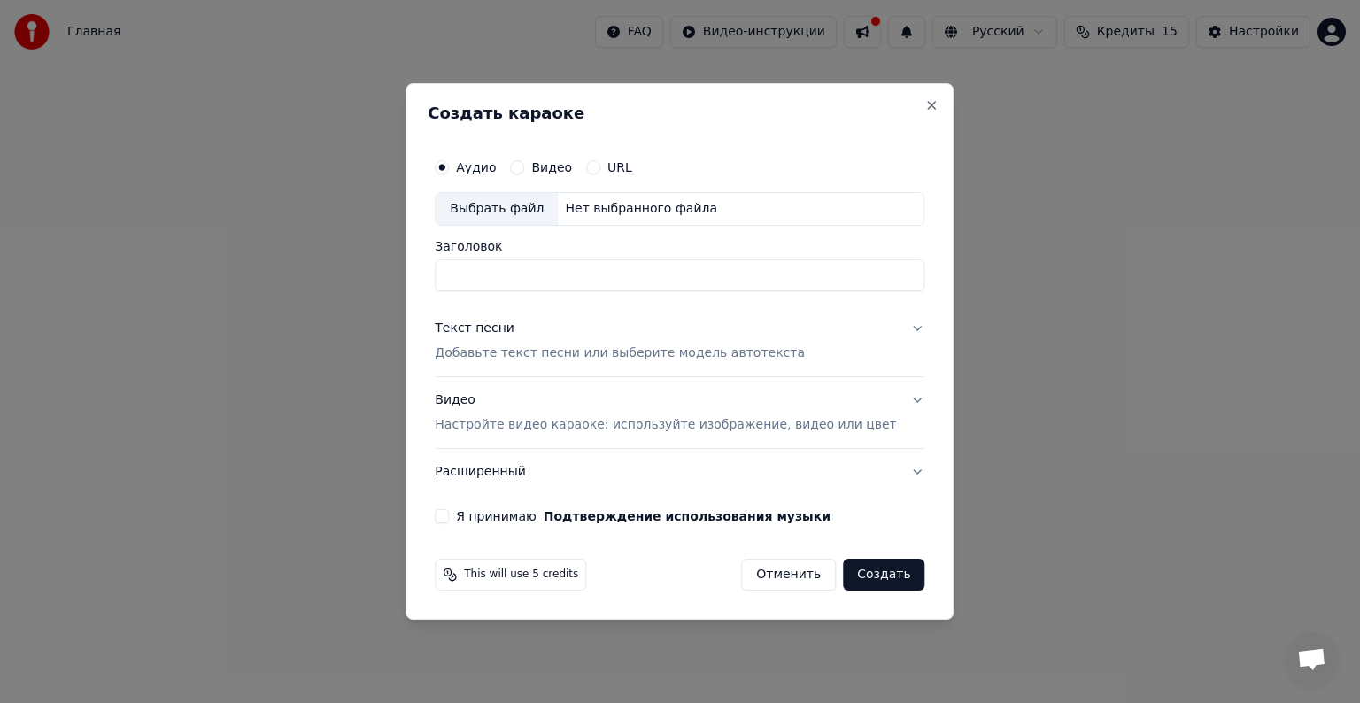
click at [560, 272] on input "Заголовок" at bounding box center [680, 275] width 490 height 32
click at [596, 212] on div "Нет выбранного файла" at bounding box center [641, 209] width 166 height 18
click at [519, 276] on input "**********" at bounding box center [680, 275] width 490 height 32
drag, startPoint x: 680, startPoint y: 277, endPoint x: 459, endPoint y: 269, distance: 220.6
click at [459, 269] on div "**********" at bounding box center [680, 337] width 504 height 388
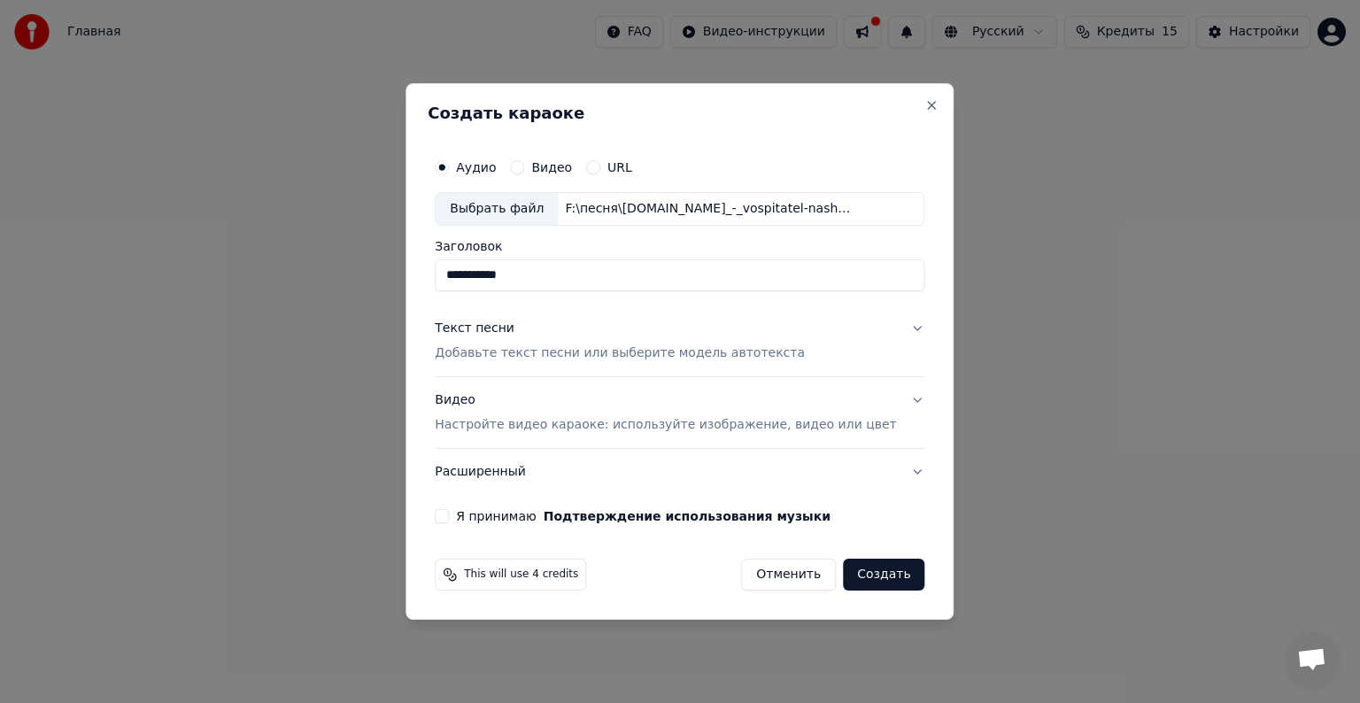
type input "**********"
click at [540, 354] on p "Добавьте текст песни или выберите модель автотекста" at bounding box center [620, 353] width 370 height 18
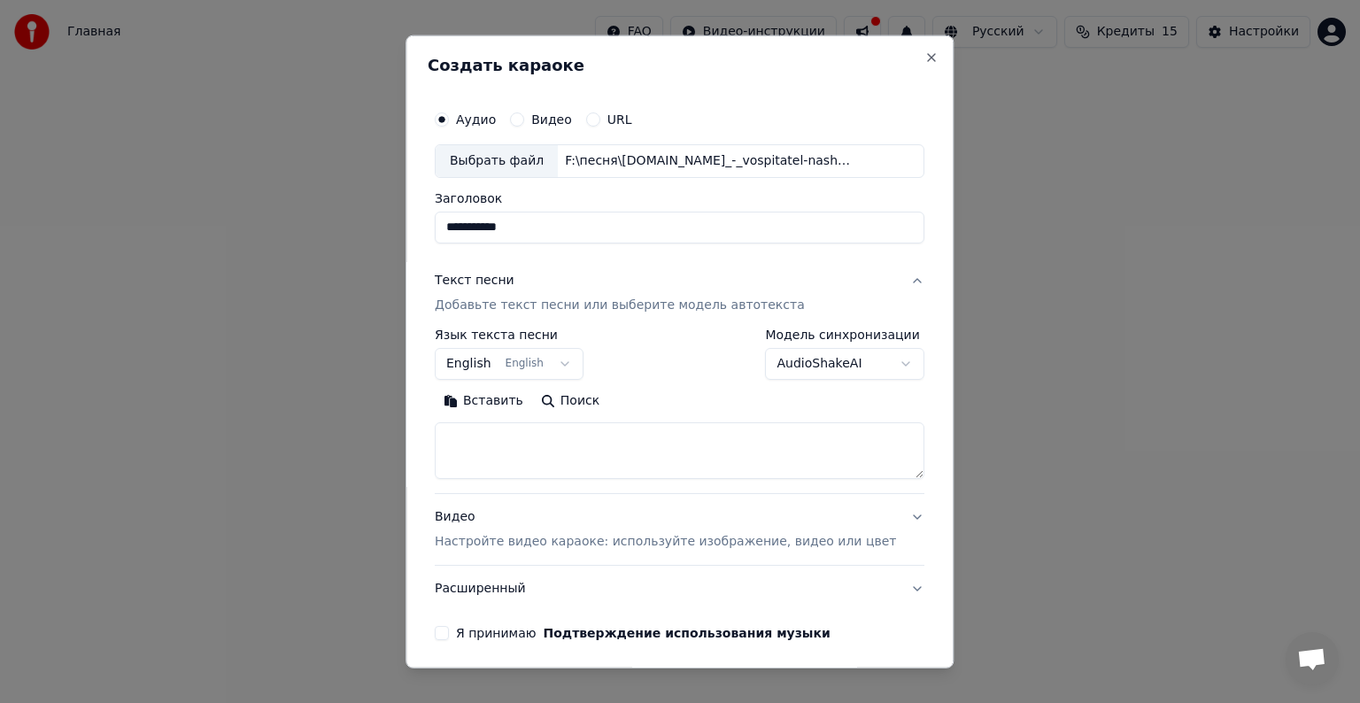
click at [574, 362] on button "English English" at bounding box center [509, 364] width 149 height 32
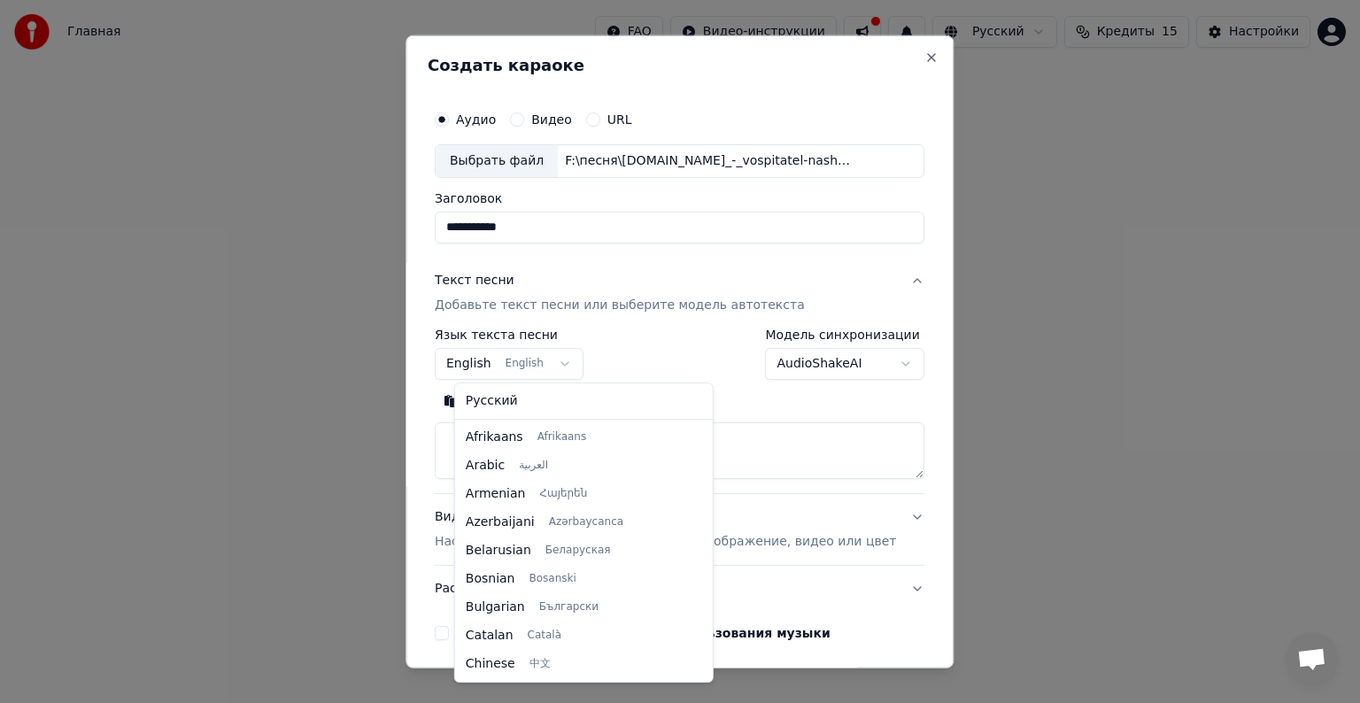
scroll to position [142, 0]
select select "**"
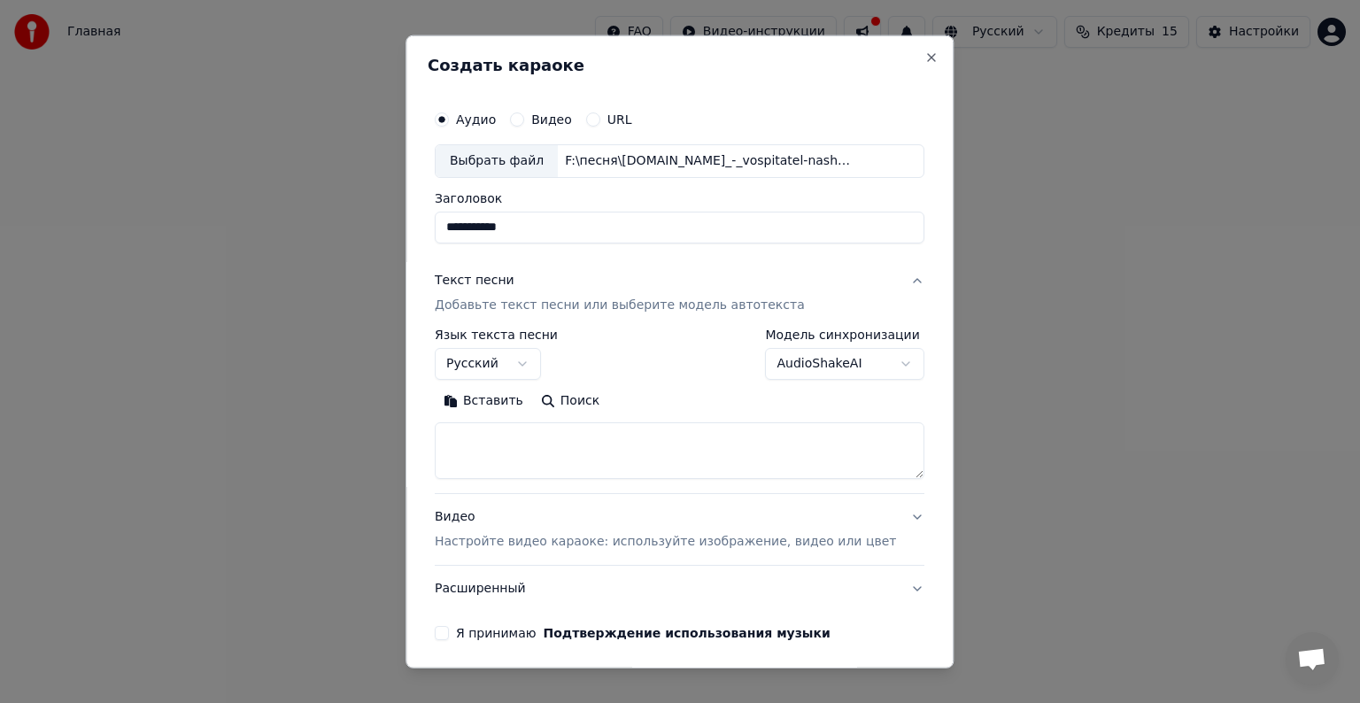
click at [494, 400] on button "Вставить" at bounding box center [483, 401] width 97 height 28
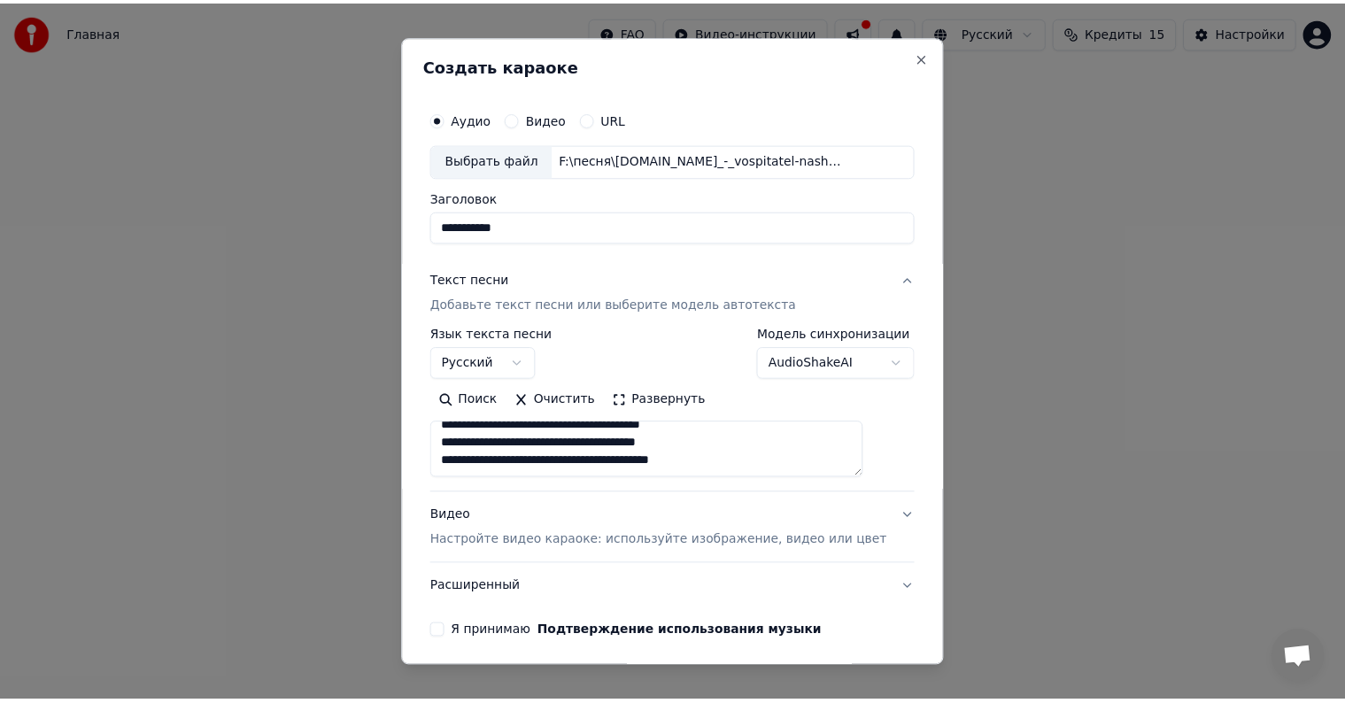
scroll to position [490, 0]
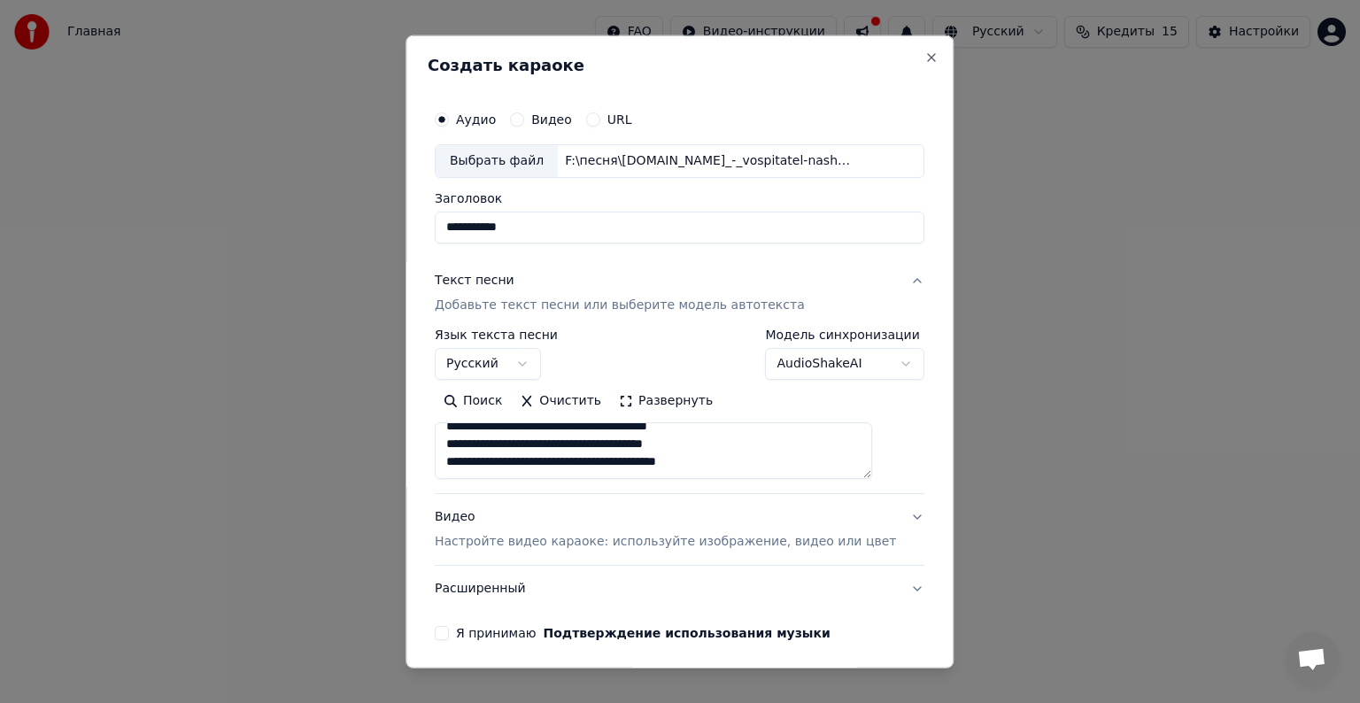
click at [599, 542] on p "Настройте видео караоке: используйте изображение, видео или цвет" at bounding box center [665, 542] width 461 height 18
type textarea "**********"
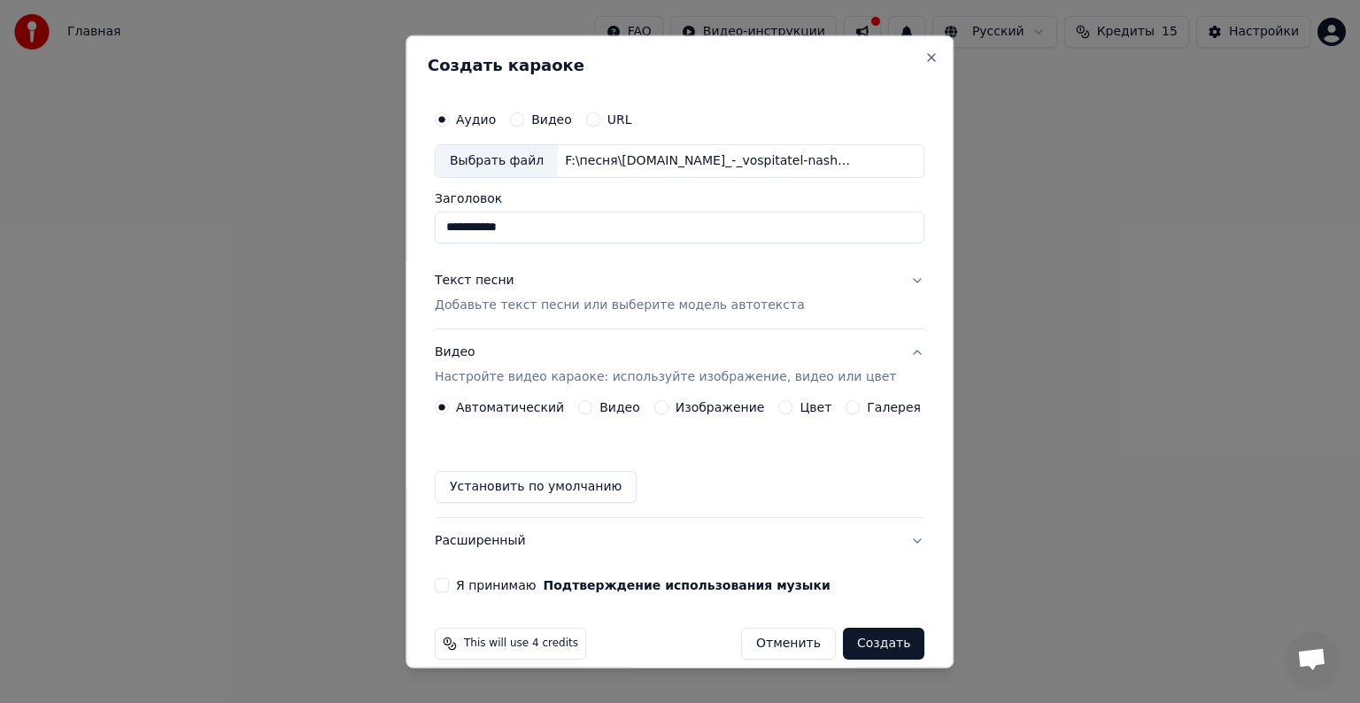
click at [447, 582] on button "Я принимаю Подтверждение использования музыки" at bounding box center [442, 585] width 14 height 14
click at [854, 646] on button "Создать" at bounding box center [883, 644] width 81 height 32
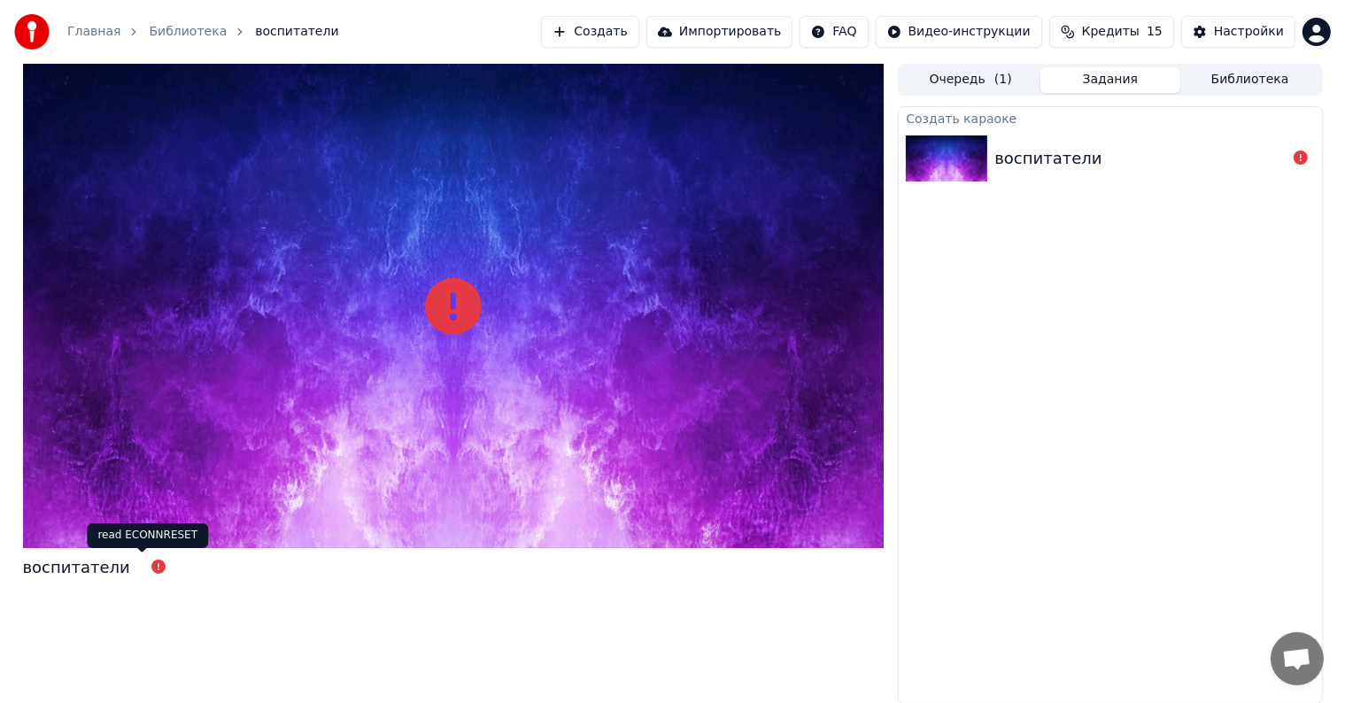
click at [151, 567] on icon at bounding box center [158, 567] width 14 height 14
click at [456, 259] on div "read ECONNRESET read ECONNRESET" at bounding box center [458, 256] width 121 height 25
click at [459, 300] on icon at bounding box center [453, 306] width 57 height 57
click at [1301, 158] on icon at bounding box center [1300, 157] width 14 height 14
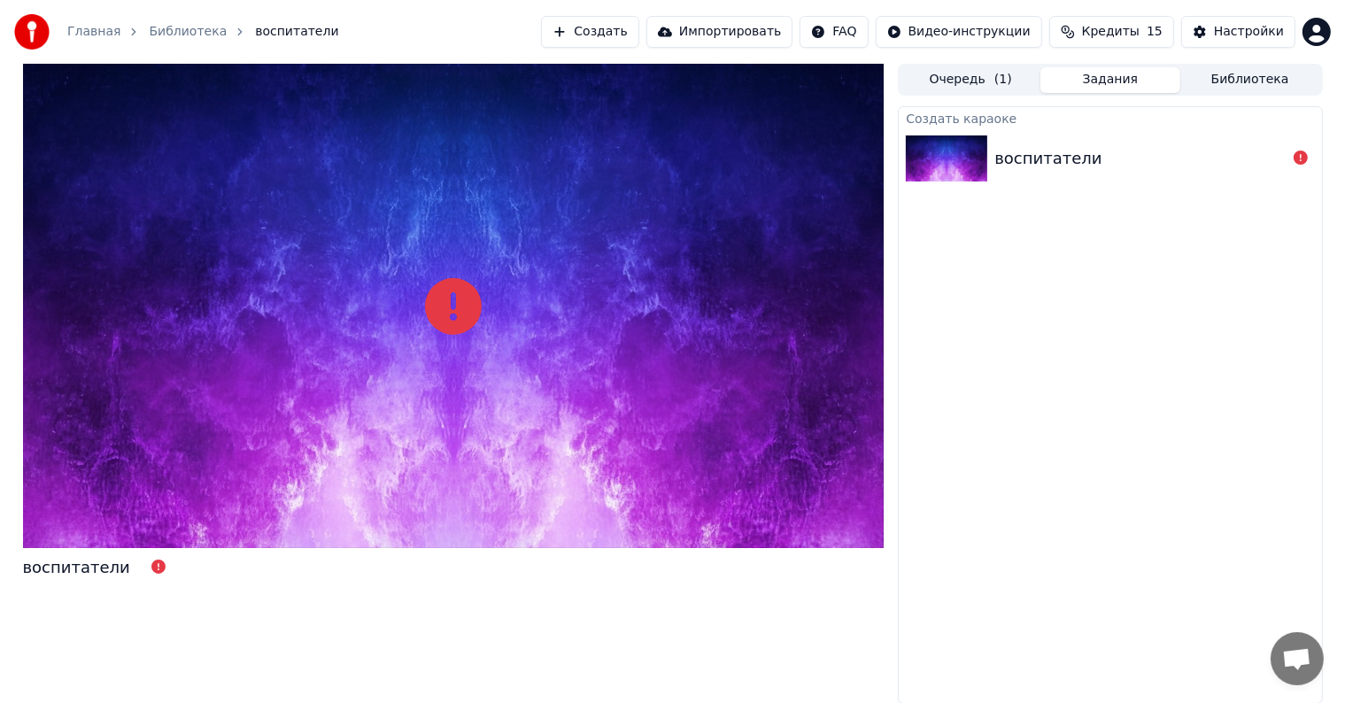
click at [1301, 158] on icon at bounding box center [1300, 157] width 14 height 14
click at [1302, 159] on icon at bounding box center [1300, 157] width 14 height 14
click at [1047, 161] on div "воспитатели" at bounding box center [1047, 158] width 107 height 25
click at [151, 567] on icon at bounding box center [158, 567] width 14 height 14
click at [75, 567] on div "воспитатели" at bounding box center [76, 567] width 107 height 25
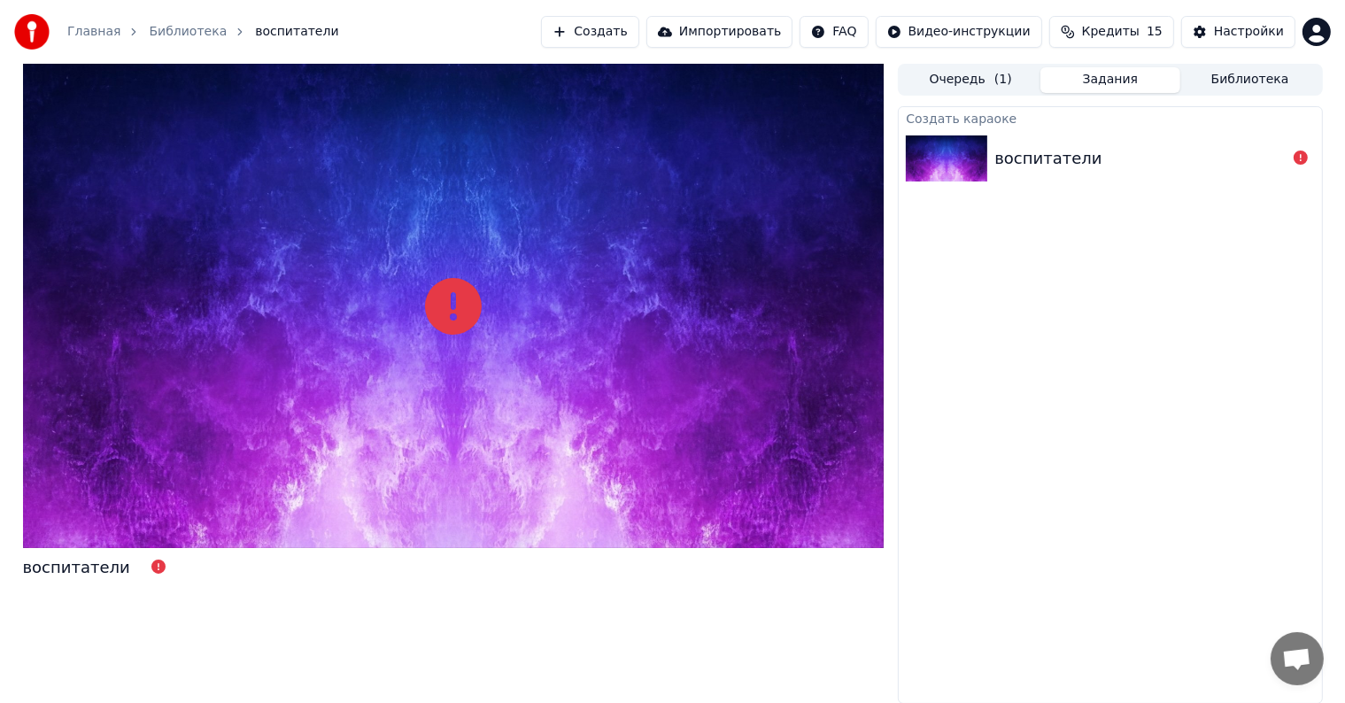
click at [172, 34] on link "Библиотека" at bounding box center [188, 32] width 78 height 18
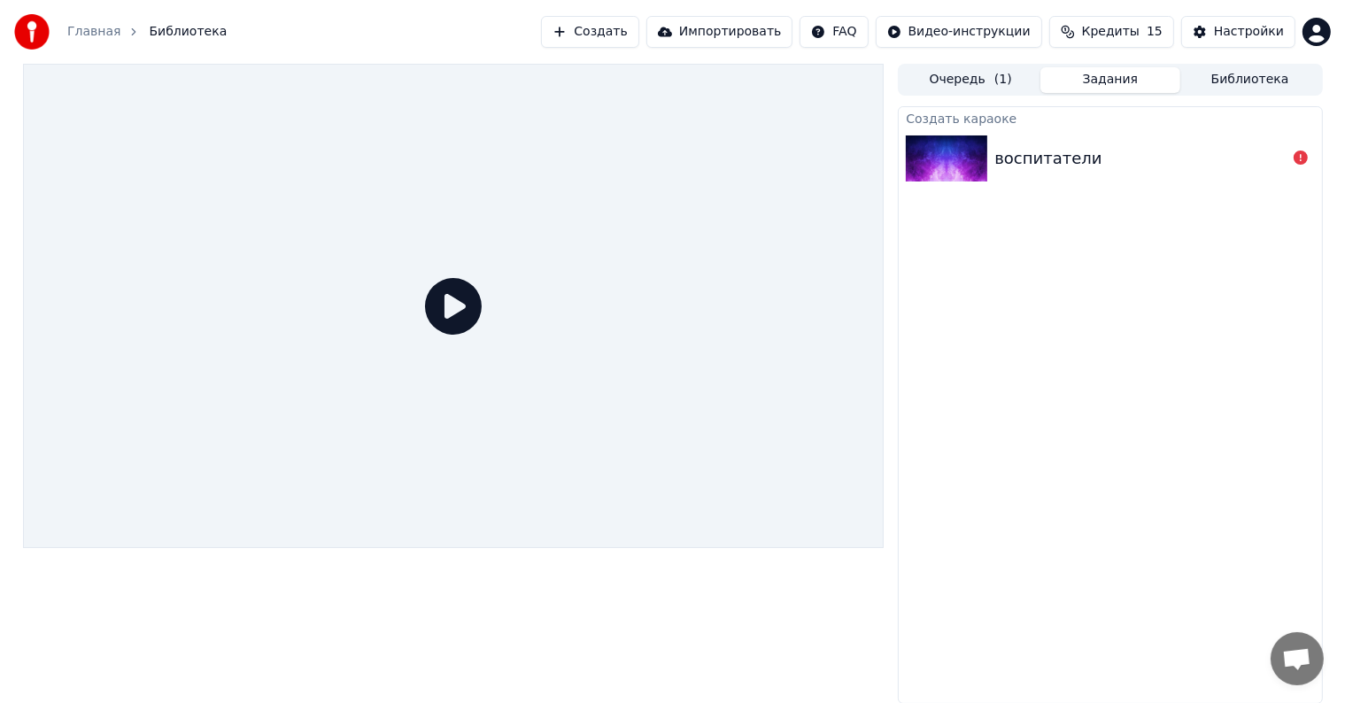
click at [85, 28] on link "Главная" at bounding box center [93, 32] width 53 height 18
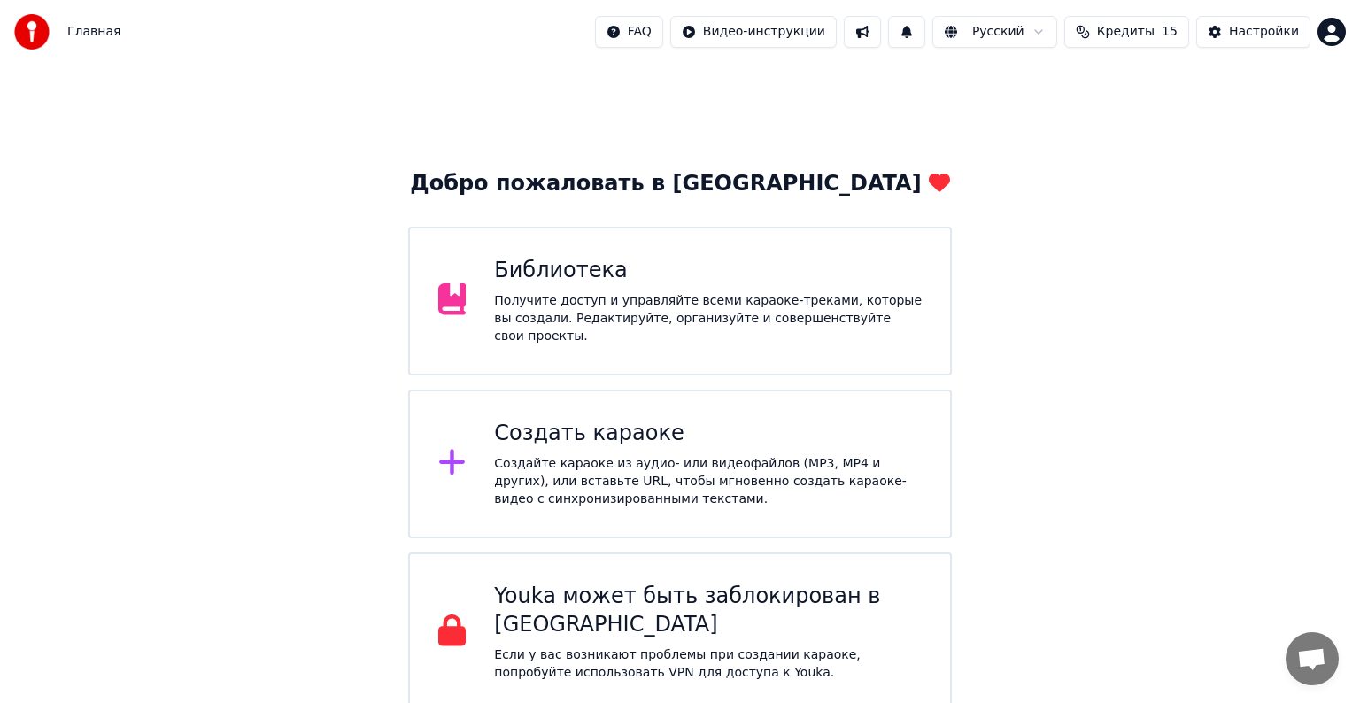
click at [526, 276] on div "Библиотека" at bounding box center [708, 271] width 428 height 28
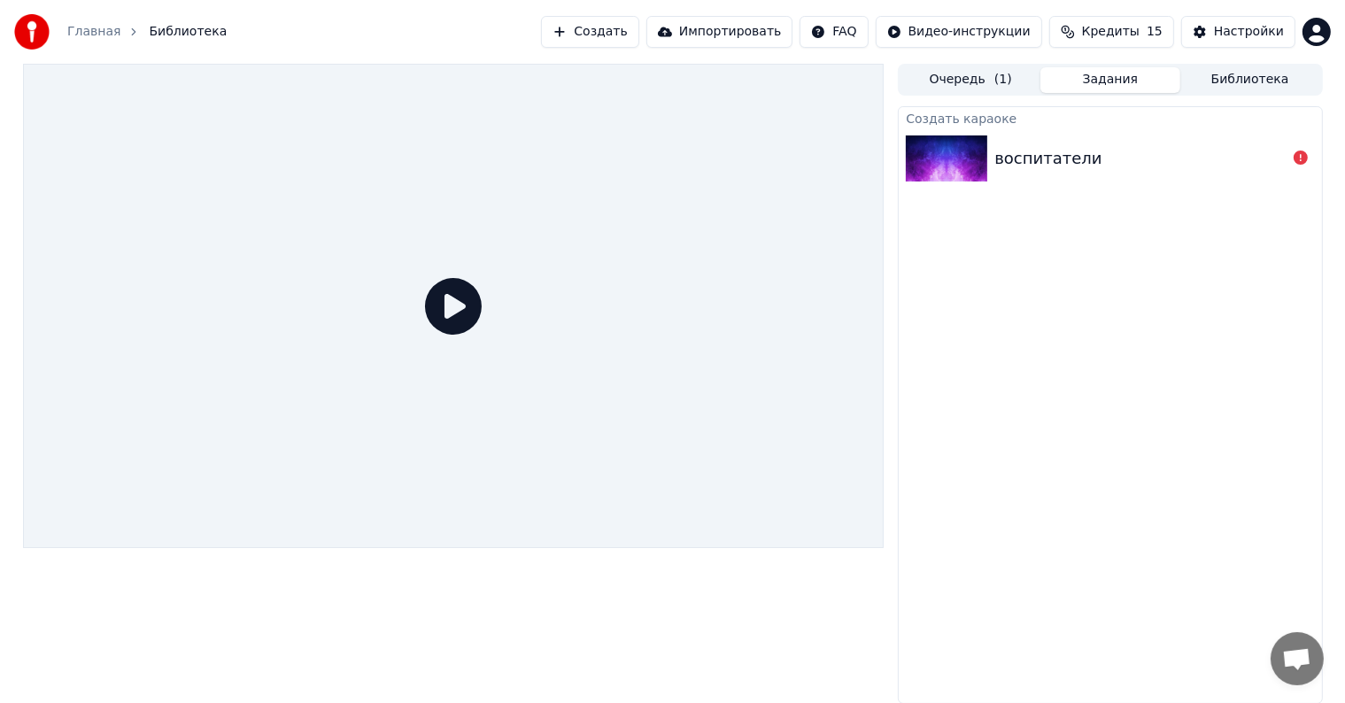
click at [88, 35] on link "Главная" at bounding box center [93, 32] width 53 height 18
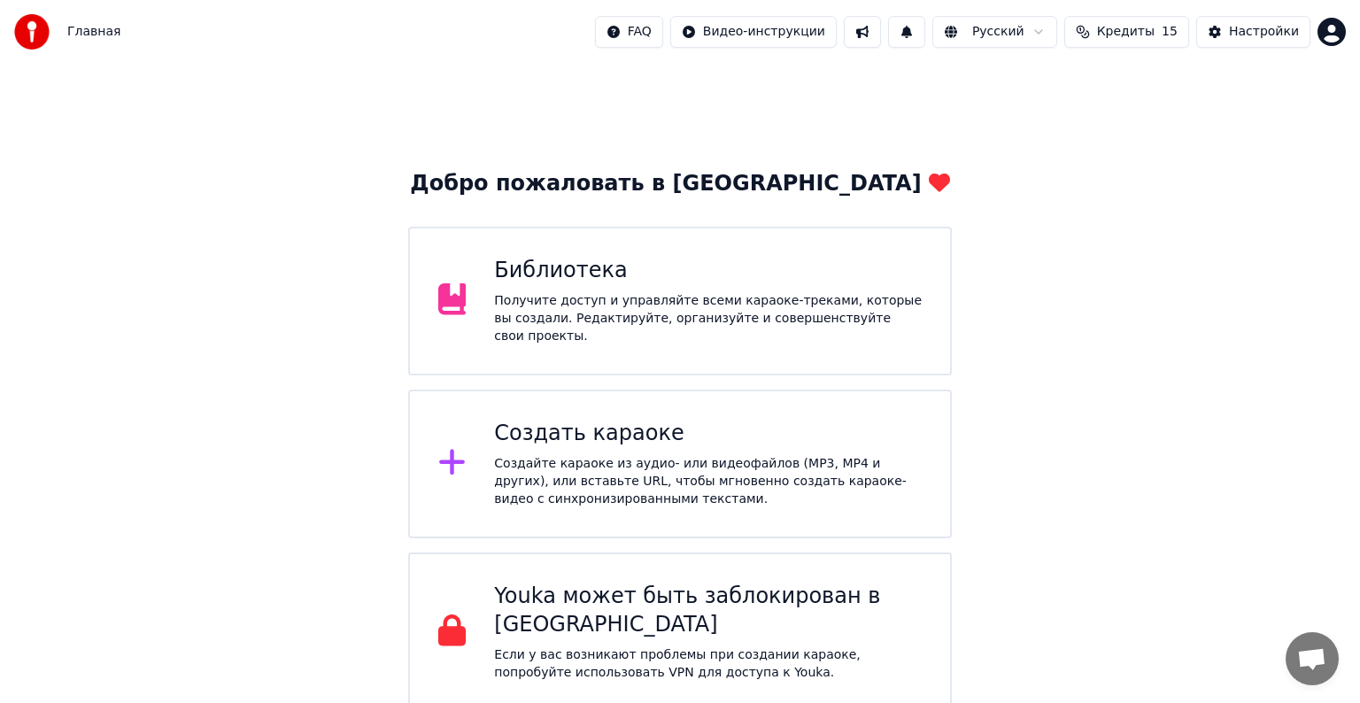
click at [806, 39] on html "Главная FAQ Видео-инструкции Русский Кредиты 15 Настройки Добро пожаловать в Yo…" at bounding box center [680, 356] width 1360 height 712
click at [676, 32] on html "Главная FAQ Видео-инструкции Русский Кредиты 15 Настройки Добро пожаловать в Yo…" at bounding box center [680, 356] width 1360 height 712
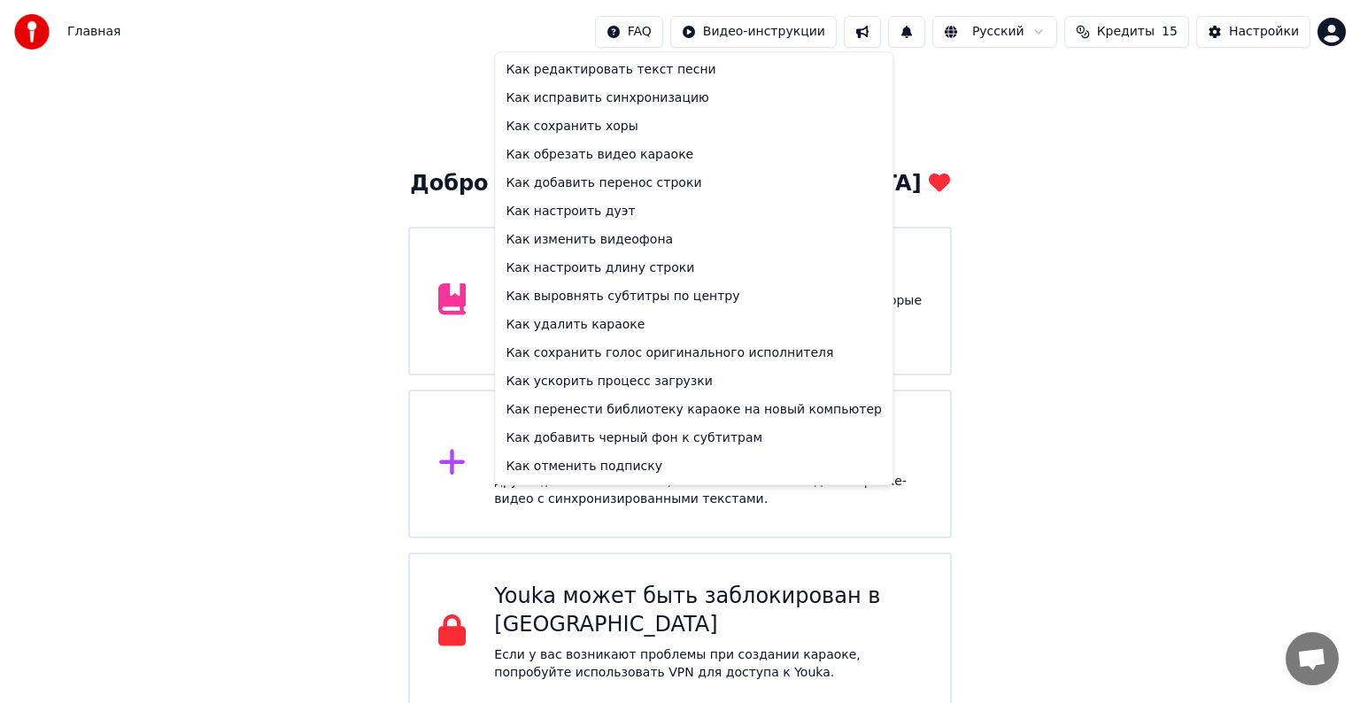
click at [676, 32] on html "Главная FAQ Видео-инструкции Русский Кредиты 15 Настройки Добро пожаловать в Yo…" at bounding box center [680, 356] width 1360 height 712
click at [1166, 30] on html "Главная FAQ Видео-инструкции Русский Кредиты 15 Настройки Добро пожаловать в Yo…" at bounding box center [680, 356] width 1360 height 712
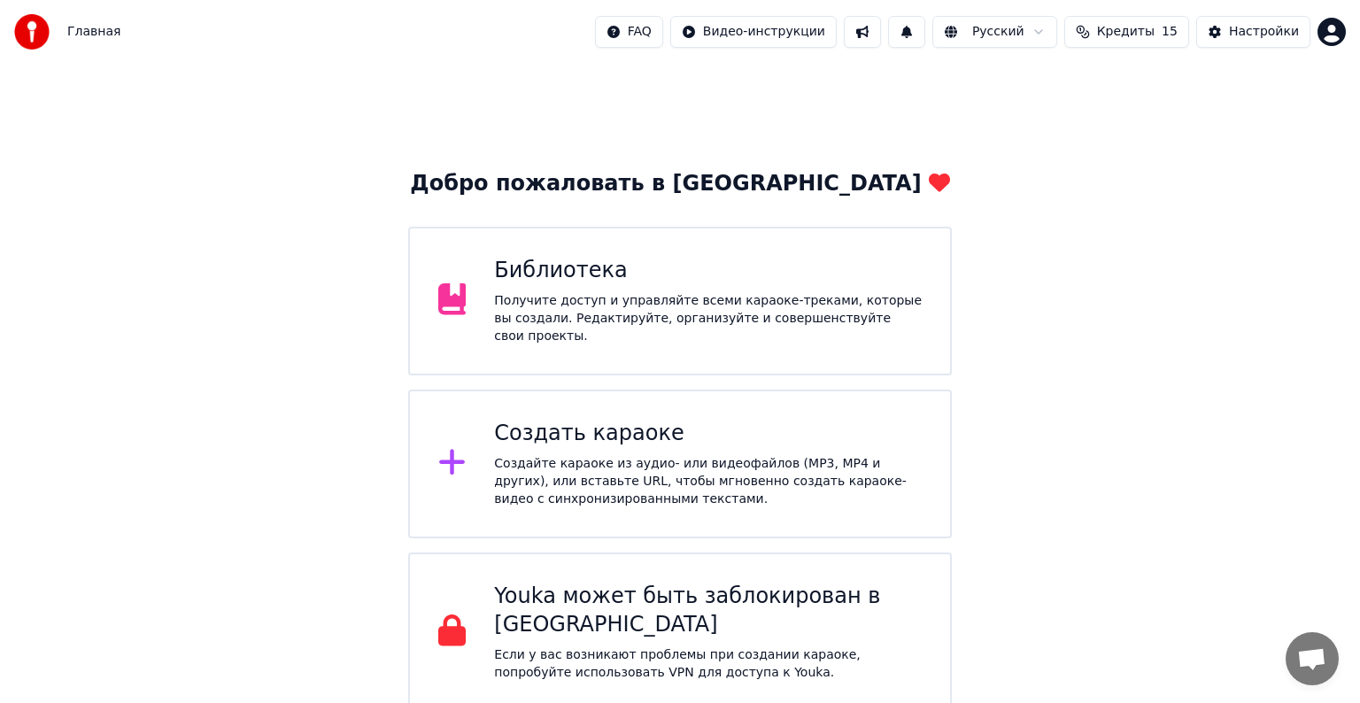
click at [1154, 30] on span "Кредиты" at bounding box center [1126, 32] width 58 height 18
click at [1123, 161] on button "Обновить" at bounding box center [1138, 165] width 107 height 32
click at [76, 28] on span "Главная" at bounding box center [93, 32] width 53 height 18
click at [520, 283] on div "Библиотека" at bounding box center [708, 271] width 428 height 28
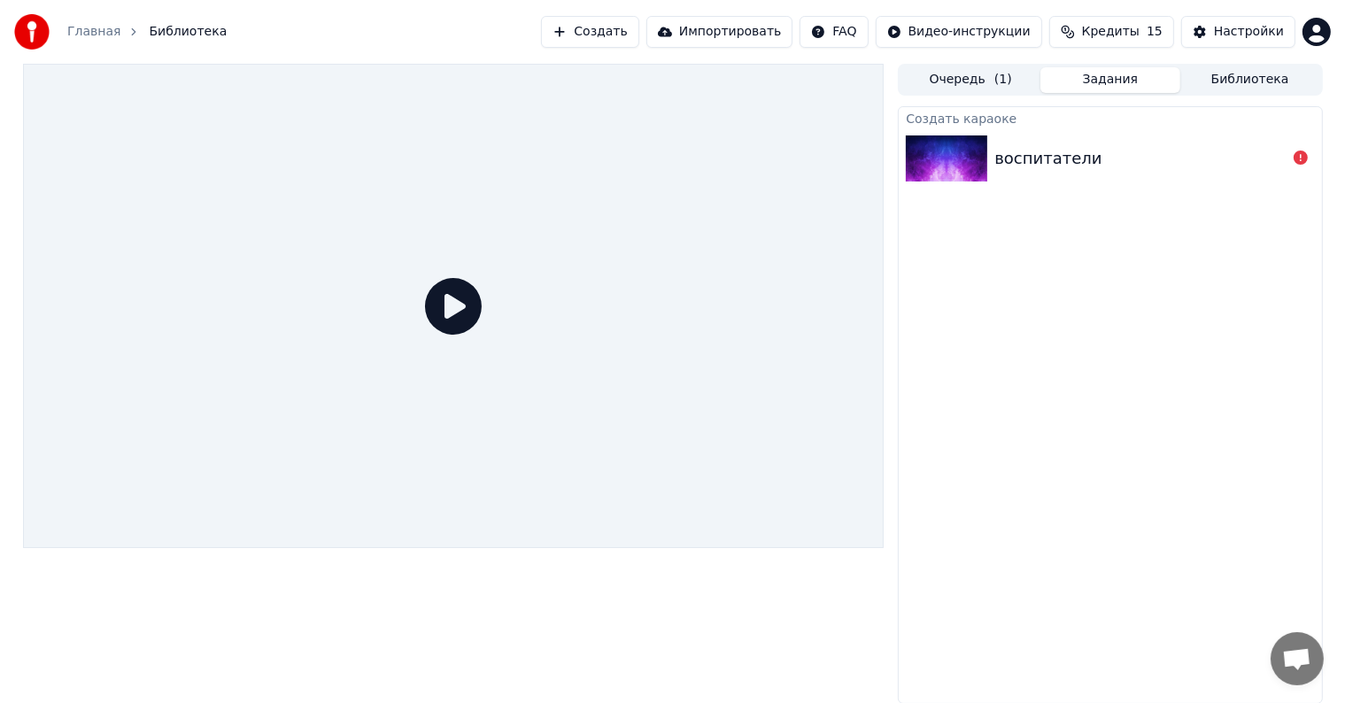
click at [1046, 164] on div "воспитатели" at bounding box center [1047, 158] width 107 height 25
click at [447, 305] on icon at bounding box center [453, 306] width 57 height 57
click at [453, 306] on icon at bounding box center [453, 306] width 57 height 57
click at [1115, 416] on div "Создать караоке воспитатели" at bounding box center [1110, 405] width 424 height 598
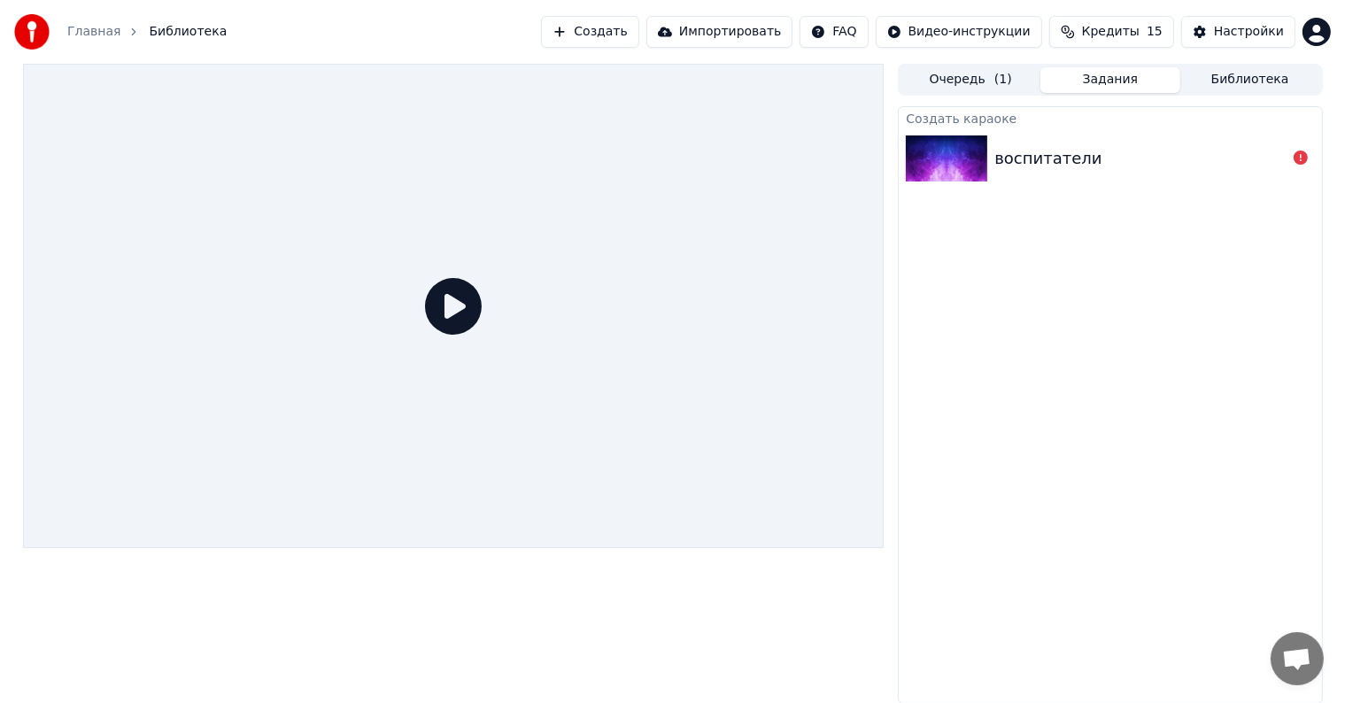
click at [1126, 81] on button "Задания" at bounding box center [1110, 80] width 140 height 26
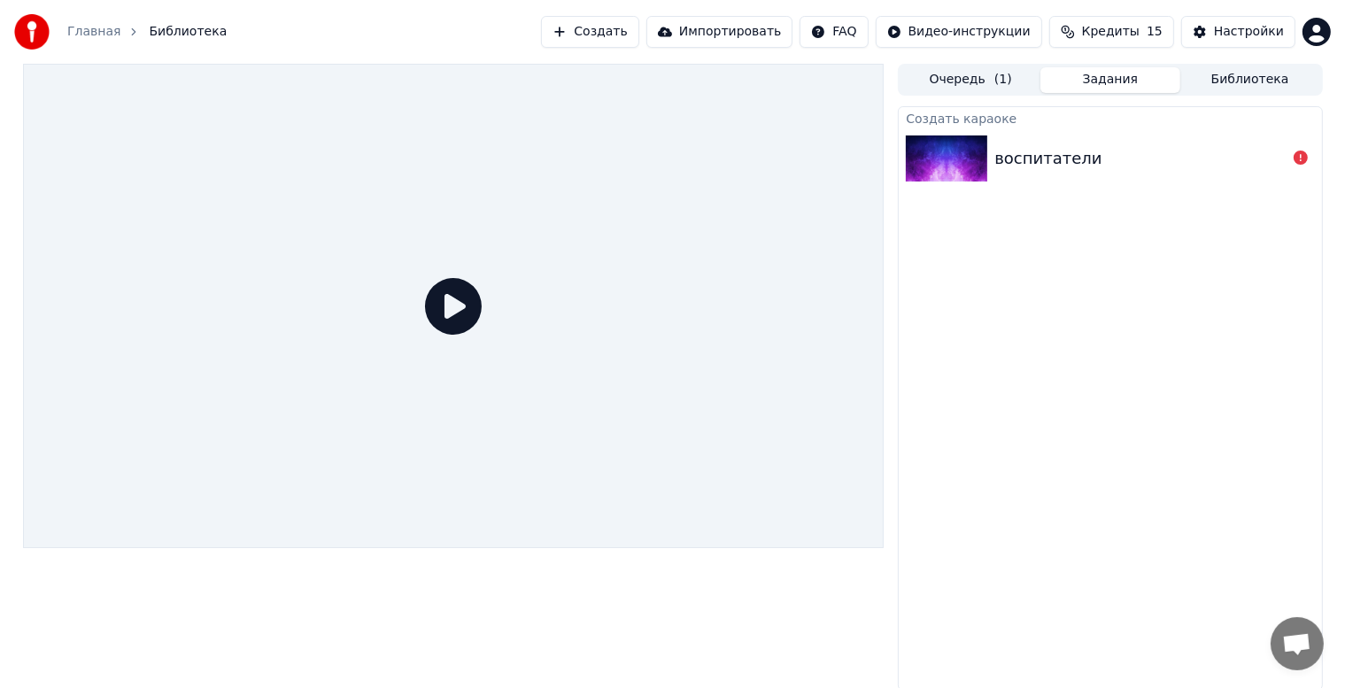
click at [1229, 78] on button "Библиотека" at bounding box center [1250, 80] width 140 height 26
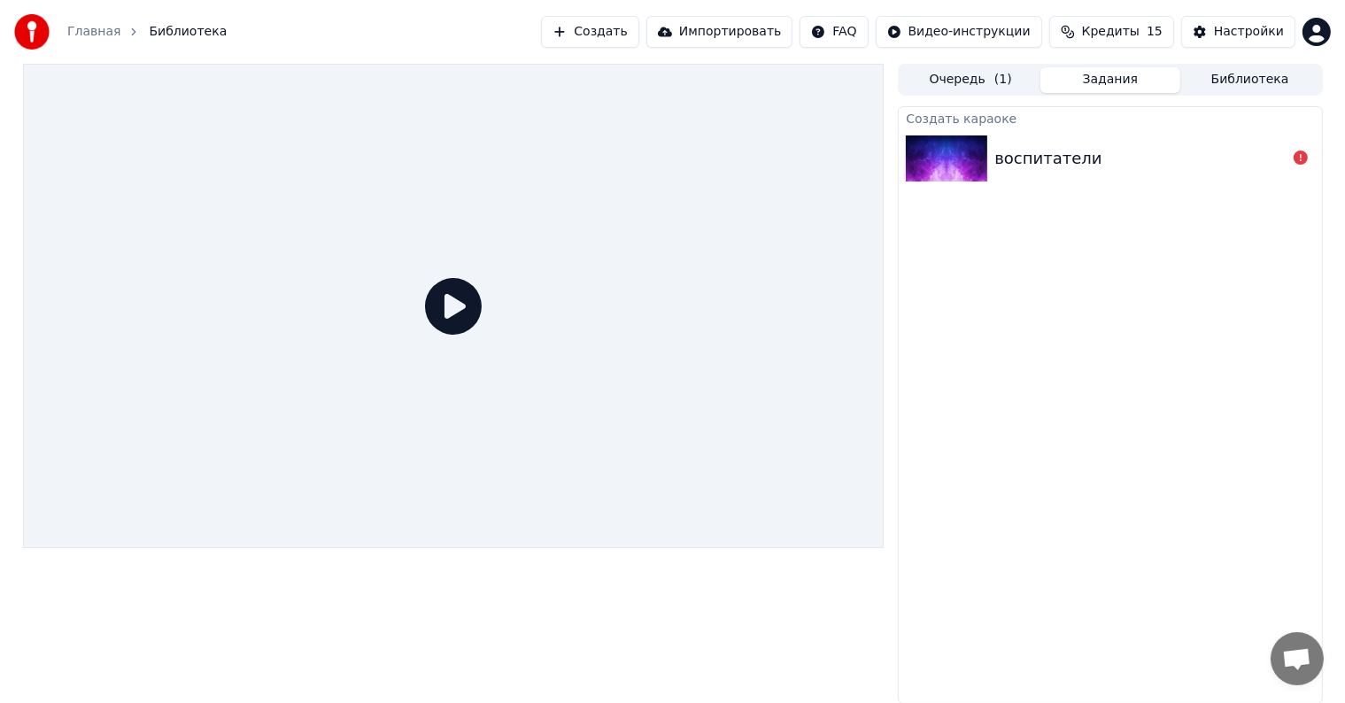
click at [1090, 74] on button "Задания" at bounding box center [1110, 80] width 140 height 26
click at [1045, 158] on div "воспитатели" at bounding box center [1047, 158] width 107 height 25
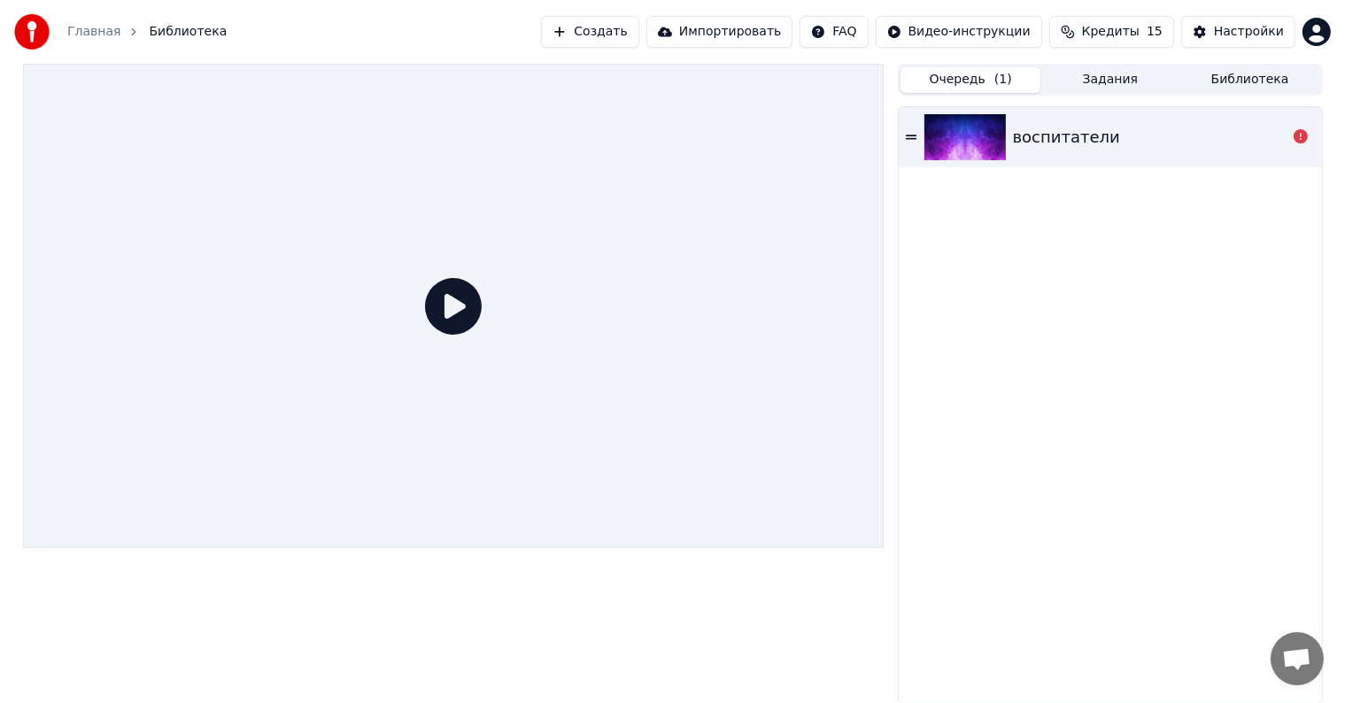
click at [962, 75] on button "Очередь ( 1 )" at bounding box center [970, 80] width 140 height 26
click at [632, 28] on button "Создать" at bounding box center [589, 32] width 97 height 32
click at [1053, 135] on div "воспитатели" at bounding box center [1066, 137] width 107 height 25
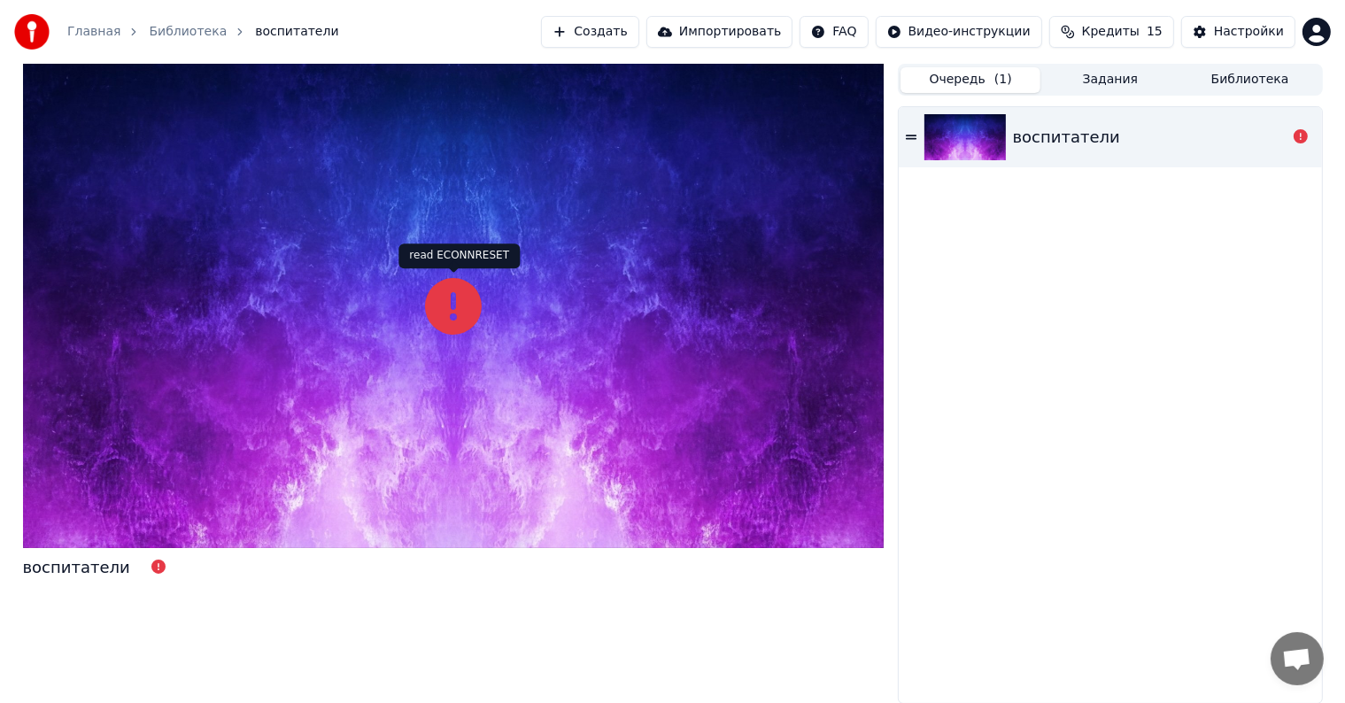
click at [459, 297] on icon at bounding box center [453, 306] width 57 height 57
click at [127, 565] on div "воспитатели" at bounding box center [101, 567] width 157 height 25
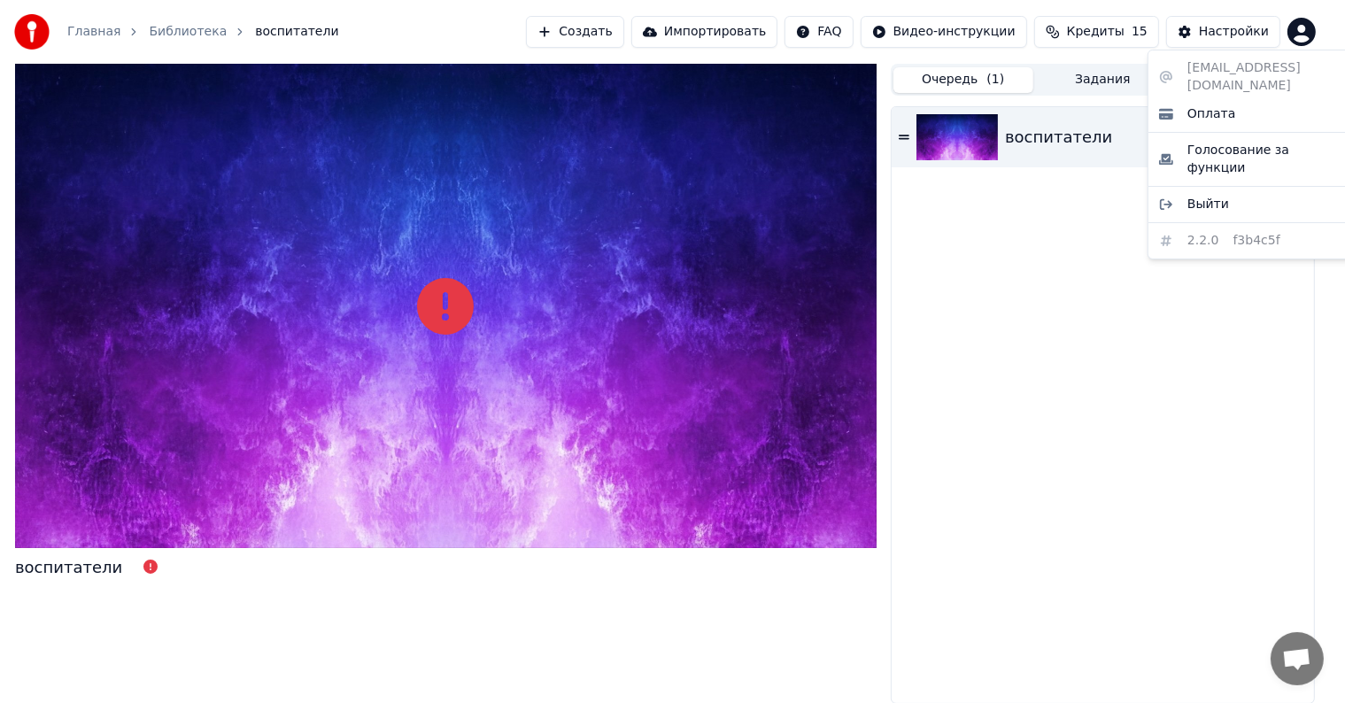
click at [1321, 34] on html "Главная Библиотека воспитатели Создать Импортировать FAQ Видео-инструкции Креди…" at bounding box center [672, 351] width 1345 height 703
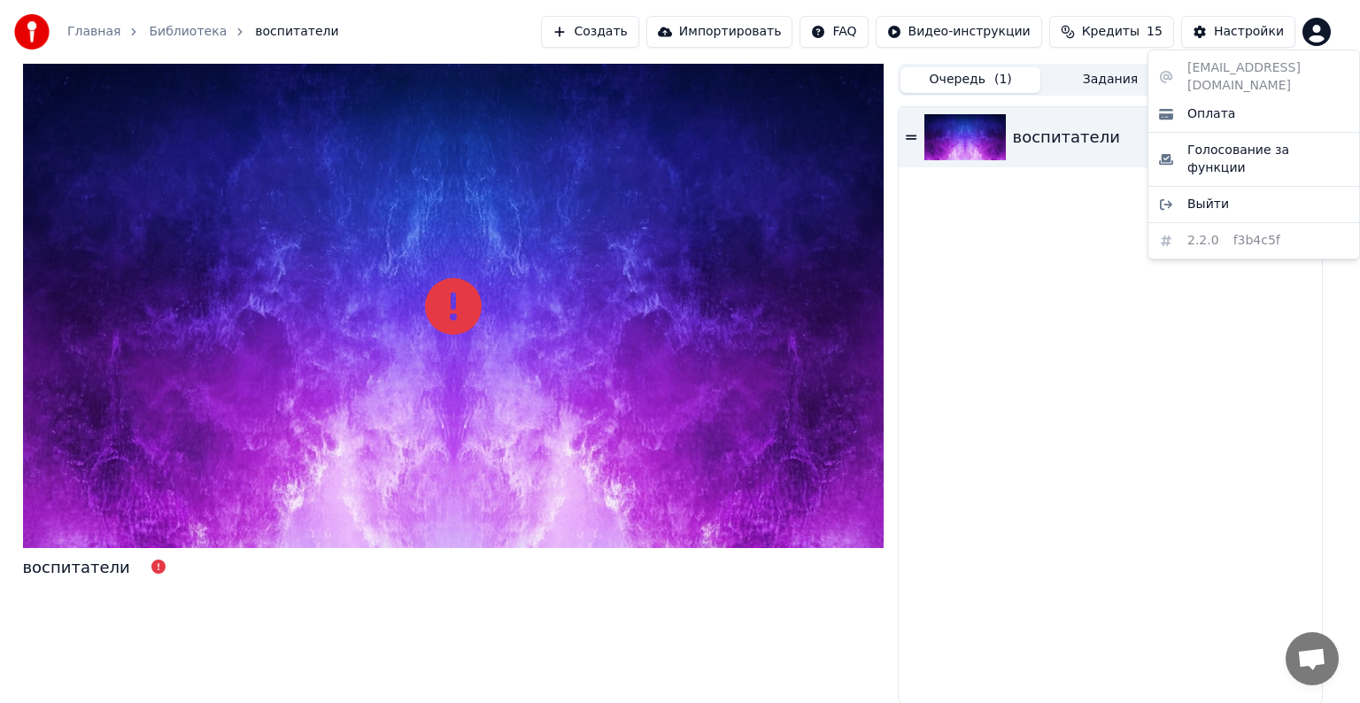
click at [1121, 325] on html "Главная Библиотека воспитатели Создать Импортировать FAQ Видео-инструкции Креди…" at bounding box center [680, 351] width 1360 height 703
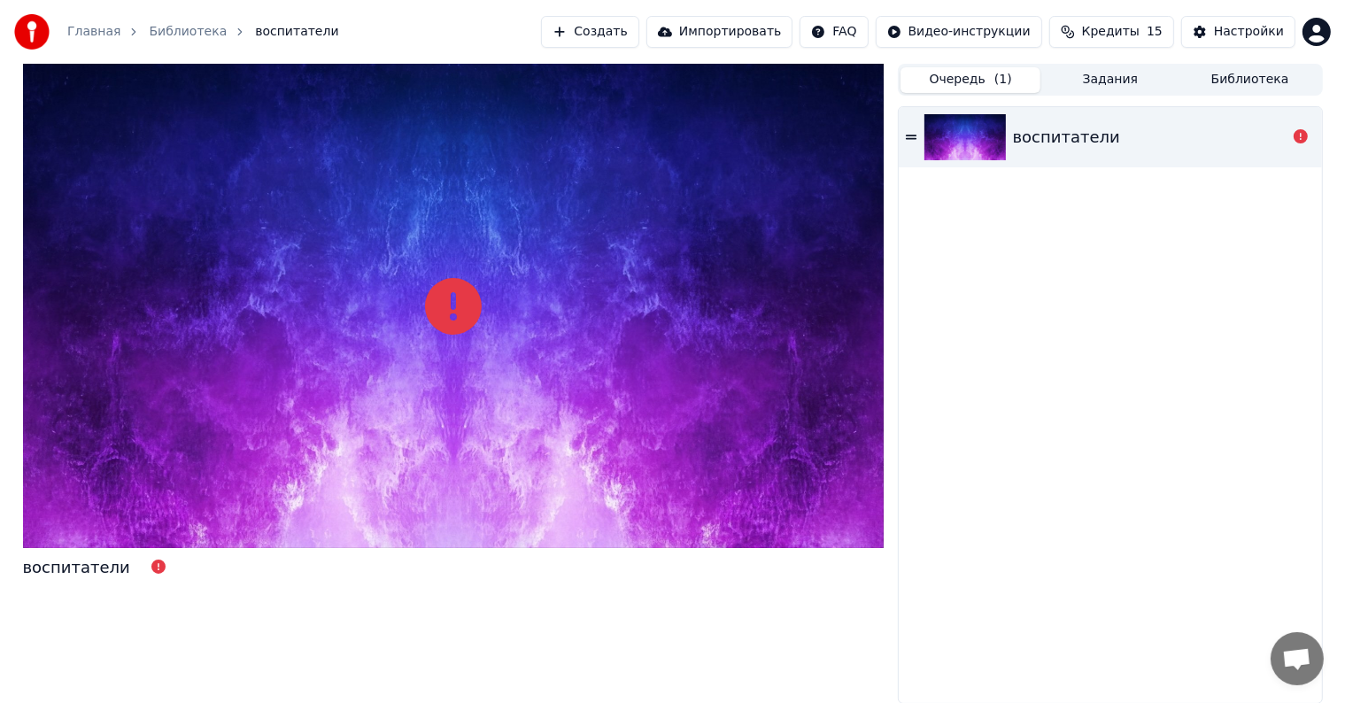
click at [1108, 35] on span "Кредиты" at bounding box center [1111, 32] width 58 height 18
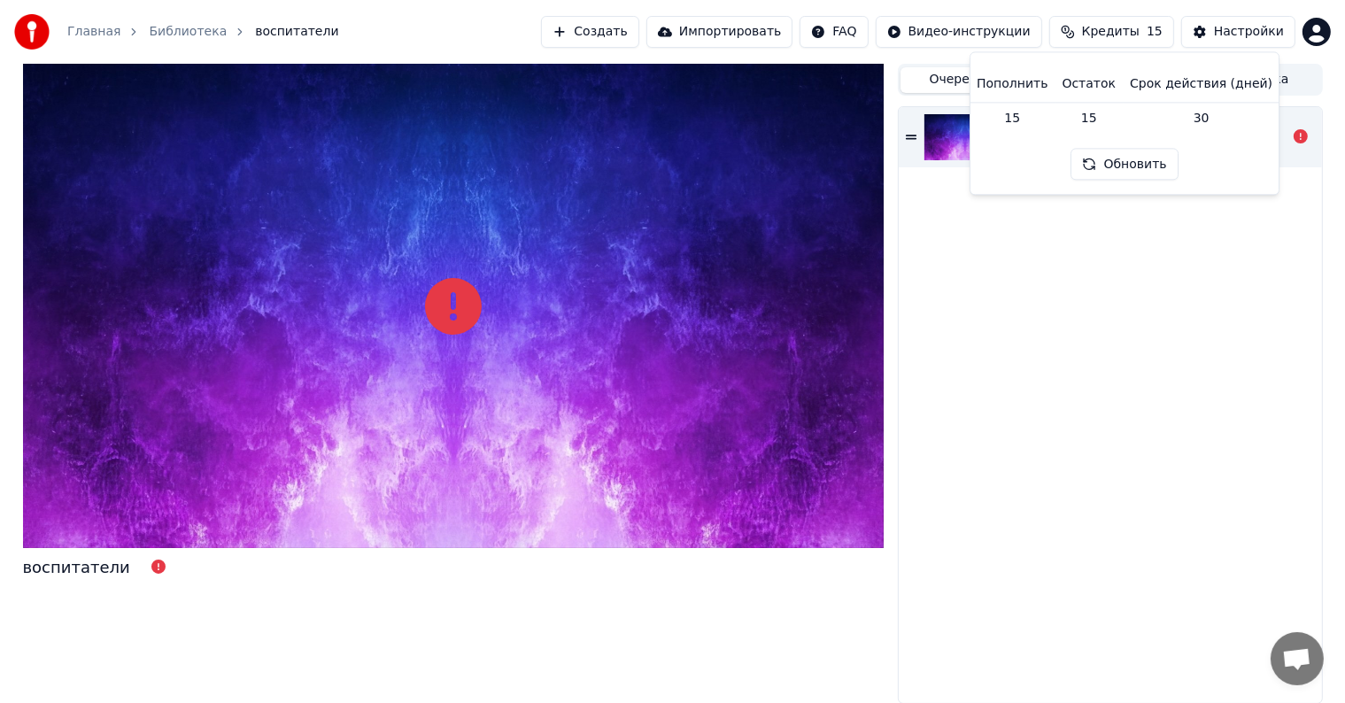
click at [1053, 336] on div "воспитатели" at bounding box center [1110, 405] width 422 height 596
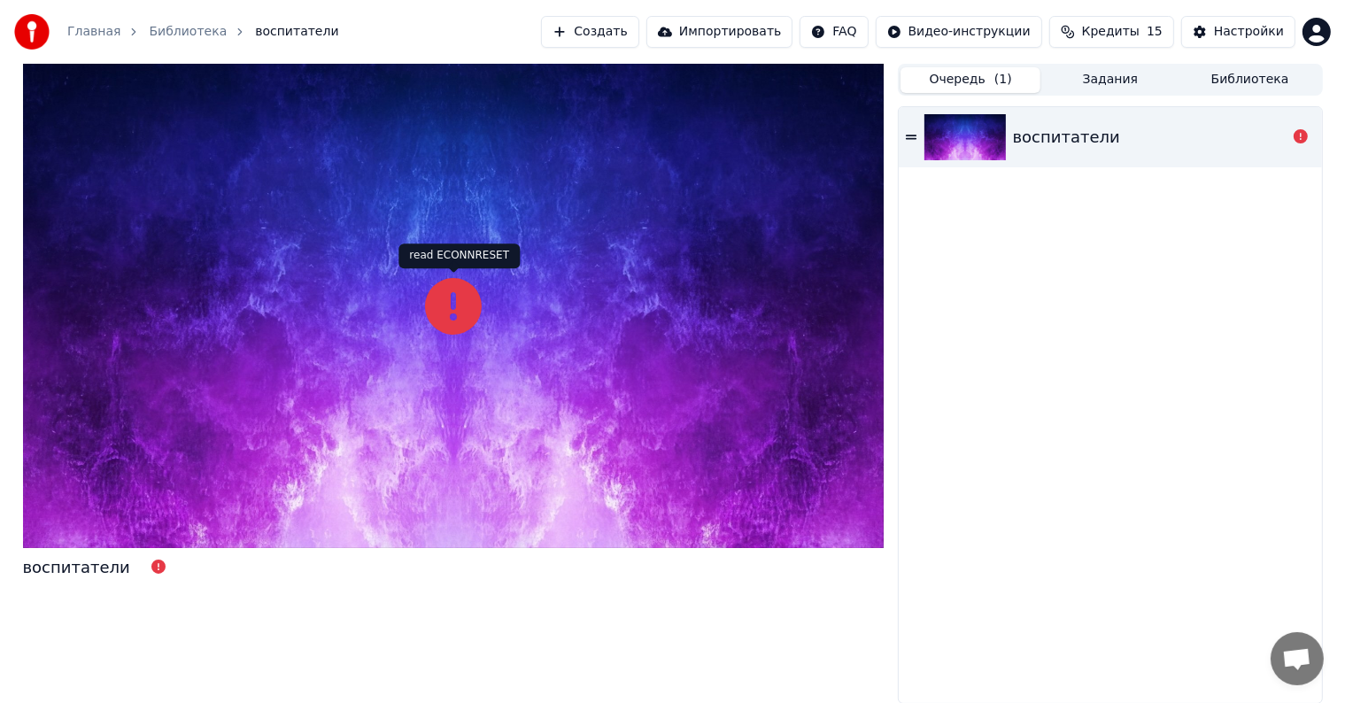
click at [464, 305] on icon at bounding box center [453, 306] width 57 height 57
click at [151, 568] on icon at bounding box center [158, 567] width 14 height 14
click at [910, 140] on icon at bounding box center [911, 137] width 11 height 12
click at [907, 135] on icon at bounding box center [911, 137] width 11 height 12
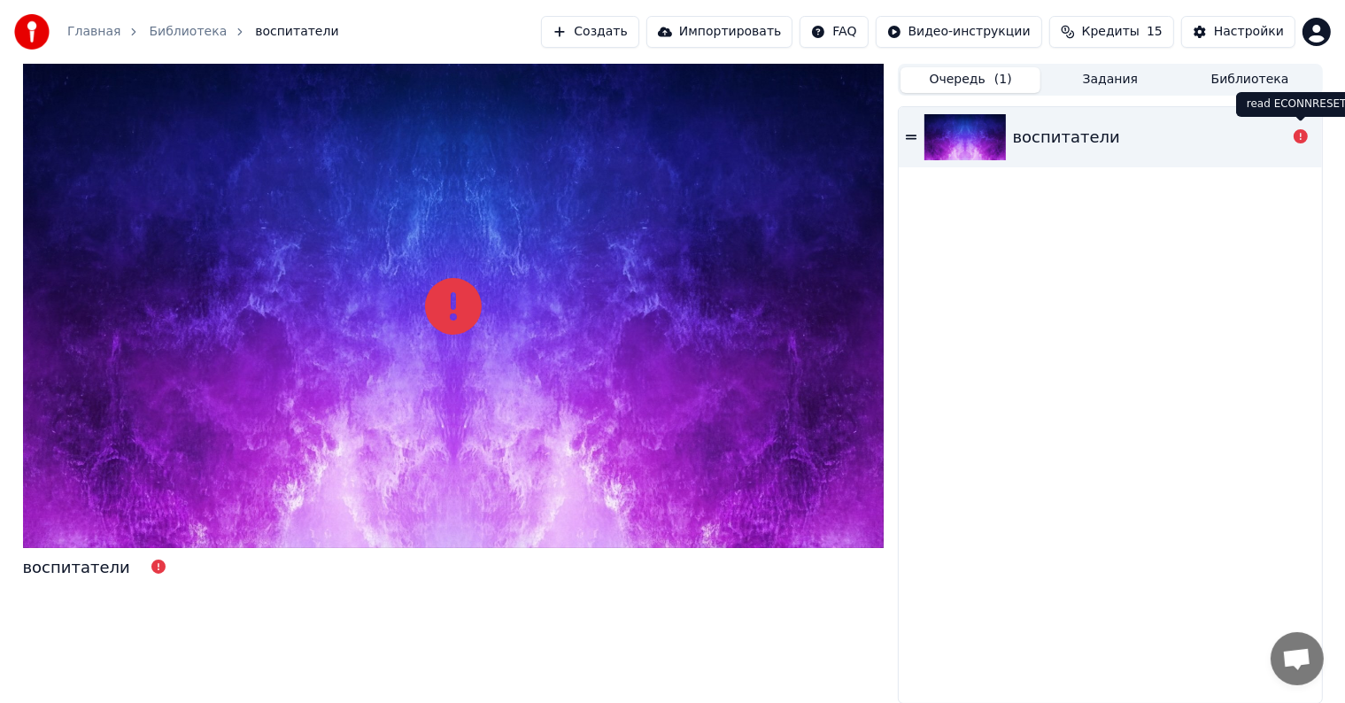
click at [1298, 138] on icon at bounding box center [1300, 136] width 14 height 14
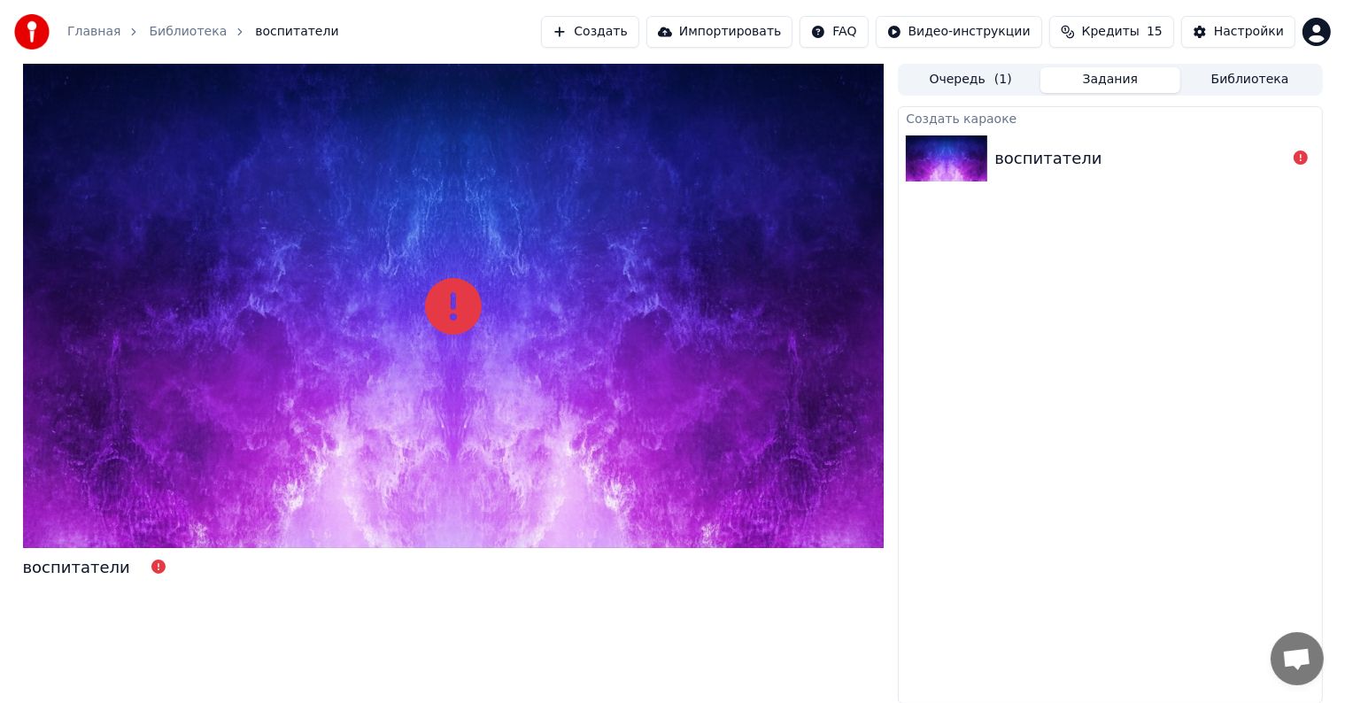
click at [1098, 86] on button "Задания" at bounding box center [1110, 80] width 140 height 26
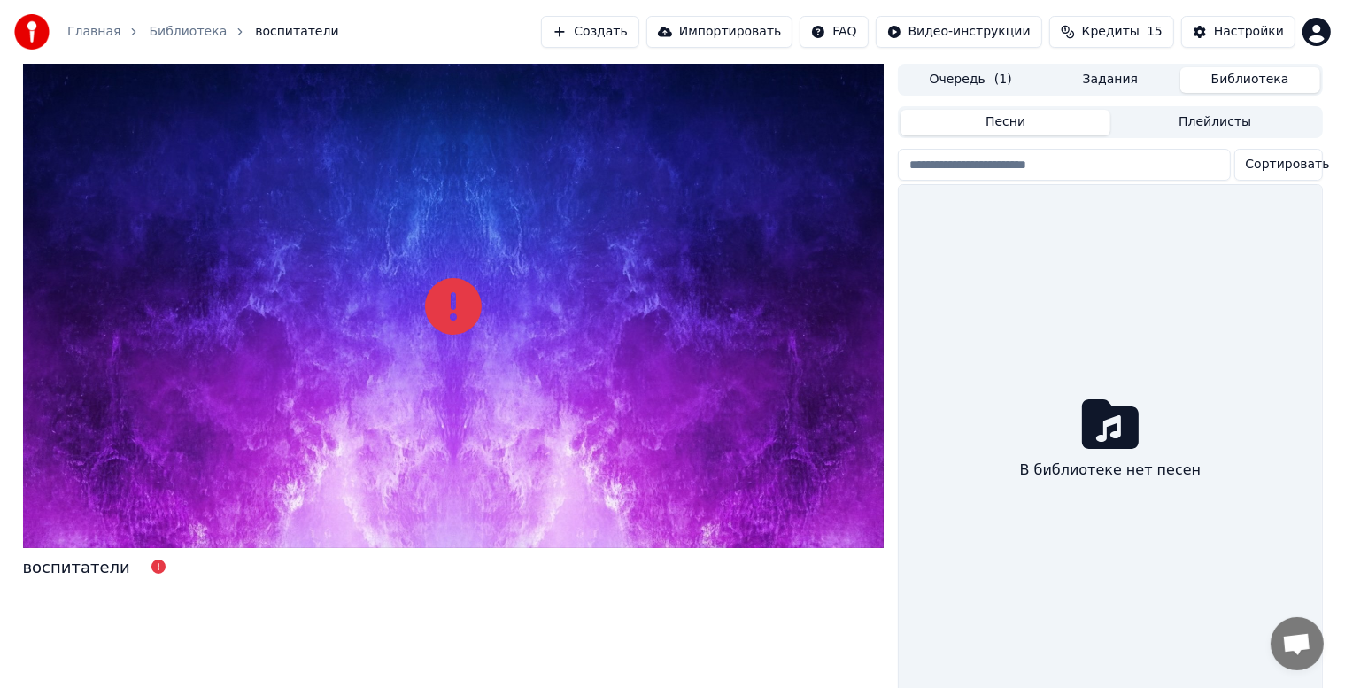
click at [1247, 74] on button "Библиотека" at bounding box center [1250, 80] width 140 height 26
click at [1293, 637] on span "Открытый чат" at bounding box center [1296, 645] width 29 height 25
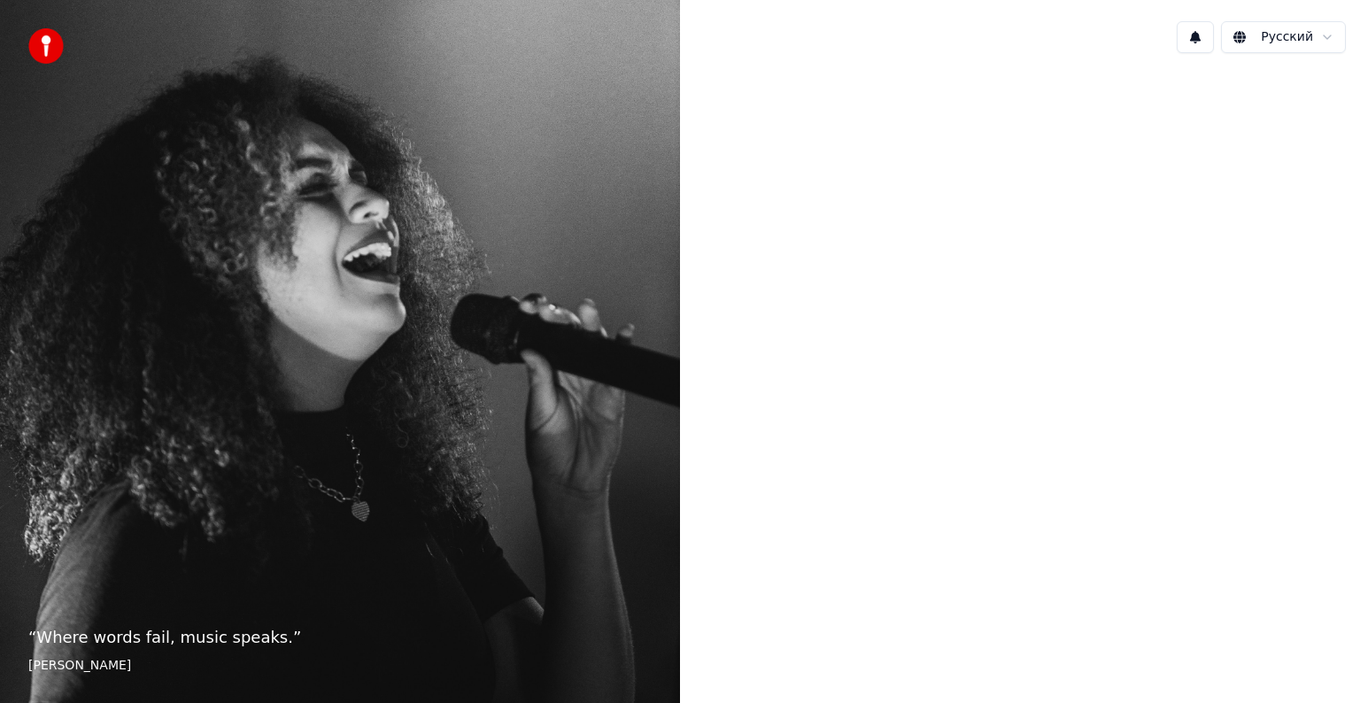
click at [278, 318] on div "“ Where words fail, music speaks. ” Hans Christian Andersen" at bounding box center [340, 351] width 680 height 703
click at [864, 315] on div at bounding box center [1020, 349] width 680 height 565
click at [1208, 42] on button at bounding box center [1195, 37] width 37 height 32
click at [1308, 35] on html "“ Where words fail, music speaks. ” Hans Christian Andersen Русский Нет новых у…" at bounding box center [680, 351] width 1360 height 703
click at [1308, 35] on html "“ Where words fail, music speaks. ” Hans Christian Andersen Русский English Esp…" at bounding box center [680, 351] width 1360 height 703
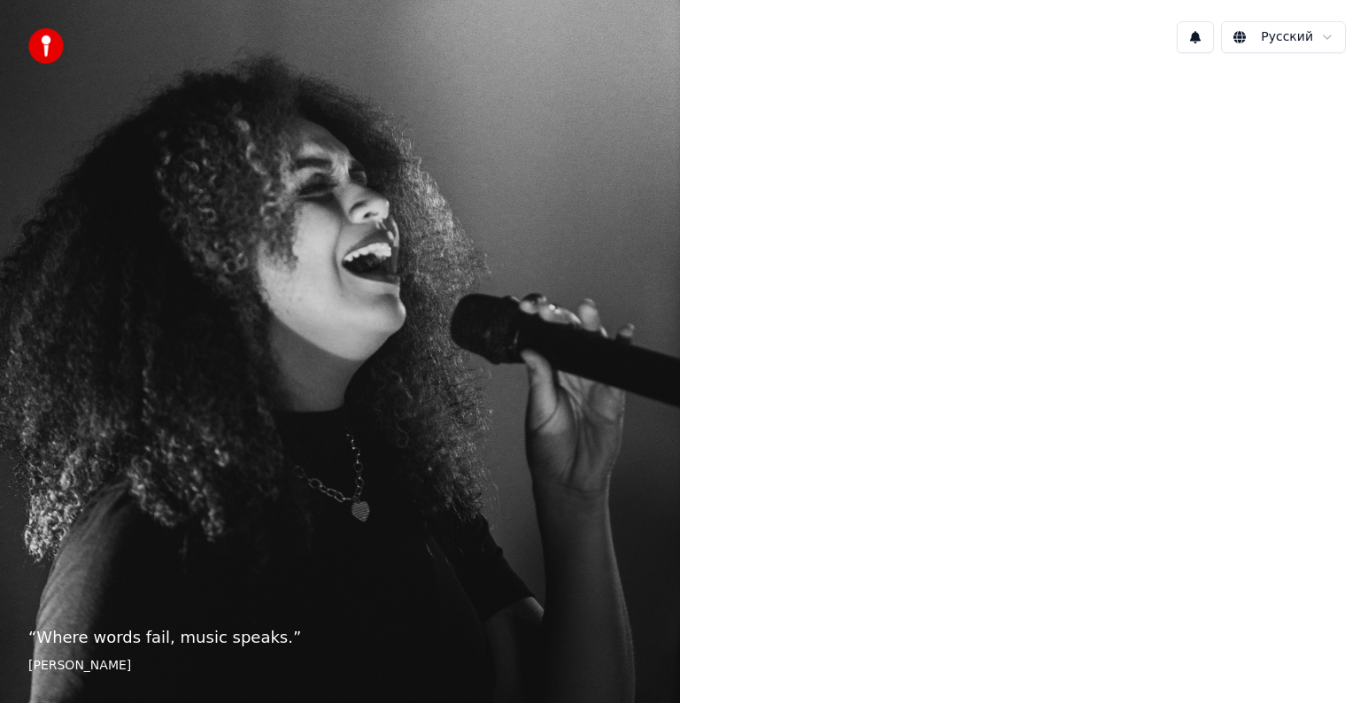
click at [450, 340] on div "“ Where words fail, music speaks. ” Hans Christian Andersen" at bounding box center [340, 351] width 680 height 703
click at [957, 537] on div at bounding box center [1020, 349] width 680 height 565
click at [498, 402] on div "“ Music is the universal language of mankind. ” Henry Wadsworth Longfellow" at bounding box center [340, 351] width 680 height 703
click at [47, 50] on img at bounding box center [45, 45] width 35 height 35
click at [745, 322] on div at bounding box center [1020, 349] width 680 height 565
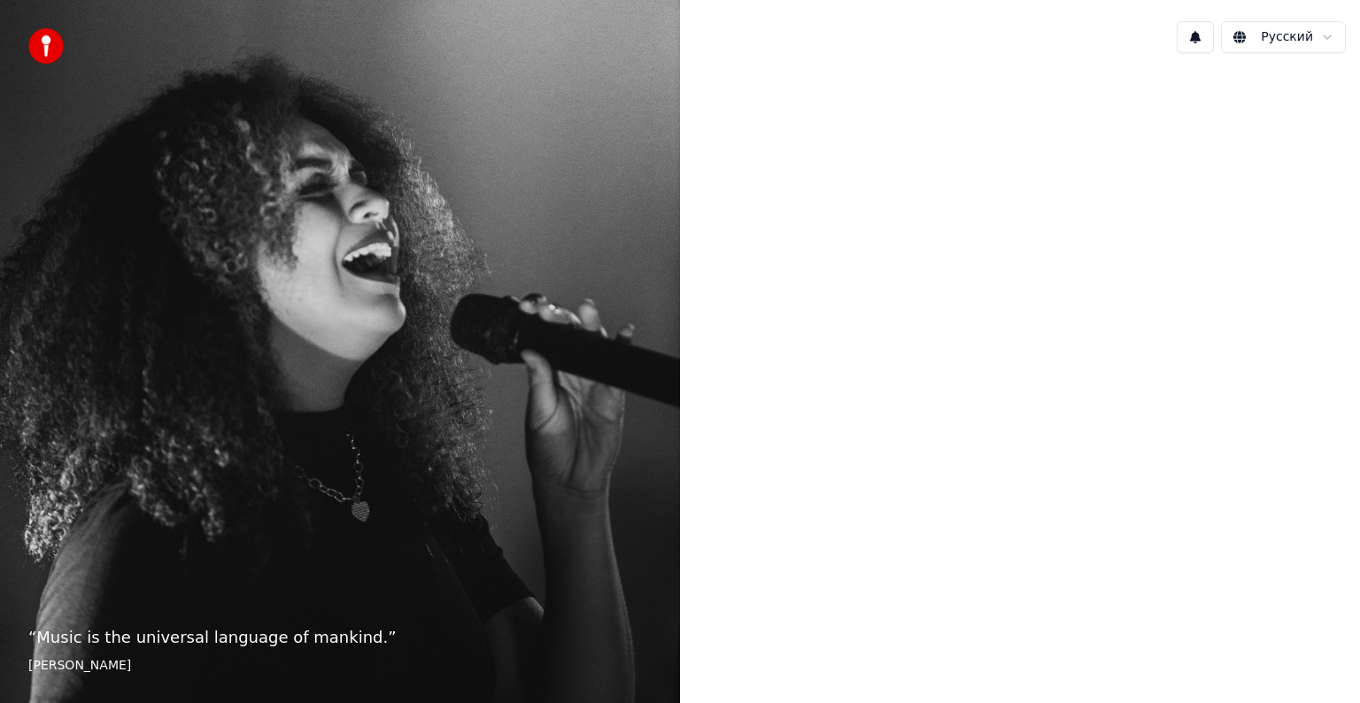
click at [42, 50] on img at bounding box center [45, 45] width 35 height 35
click at [303, 166] on div "“ Music is the universal language of mankind. ” Henry Wadsworth Longfellow" at bounding box center [340, 351] width 680 height 703
